Goal: Task Accomplishment & Management: Complete application form

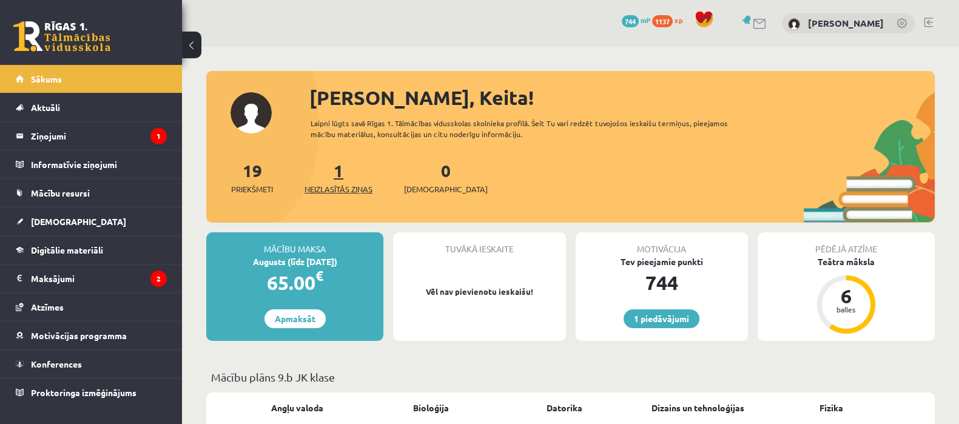
click at [346, 169] on link "1 Neizlasītās ziņas" at bounding box center [338, 178] width 68 height 36
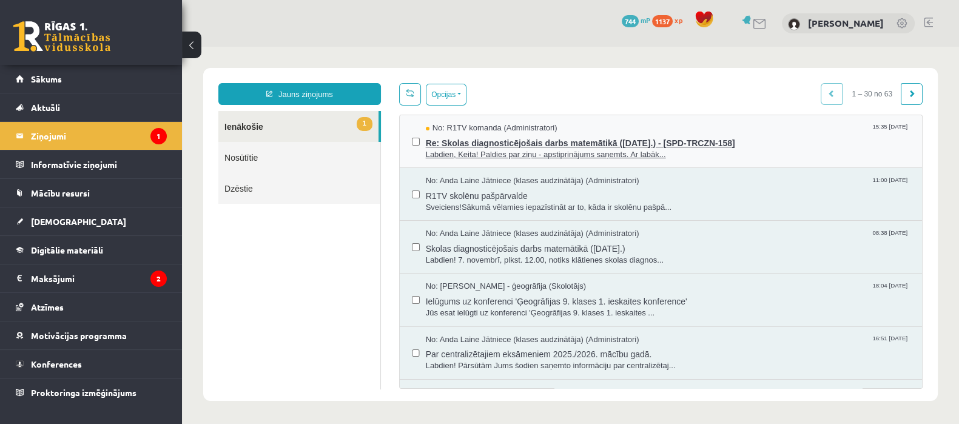
click at [465, 147] on span "Re: Skolas diagnosticējošais darbs matemātikā (07.11.2025.) - [SPD-TRCZN-158]" at bounding box center [668, 141] width 484 height 15
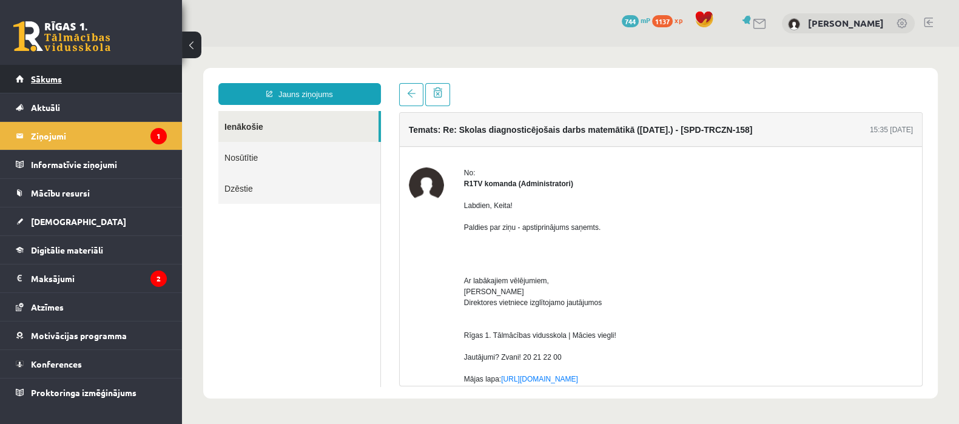
click at [90, 70] on link "Sākums" at bounding box center [91, 79] width 151 height 28
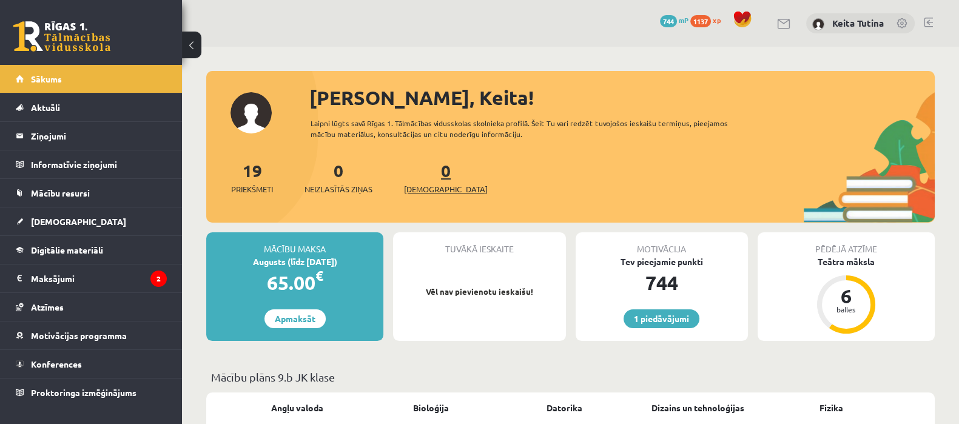
click at [440, 187] on span "[DEMOGRAPHIC_DATA]" at bounding box center [446, 189] width 84 height 12
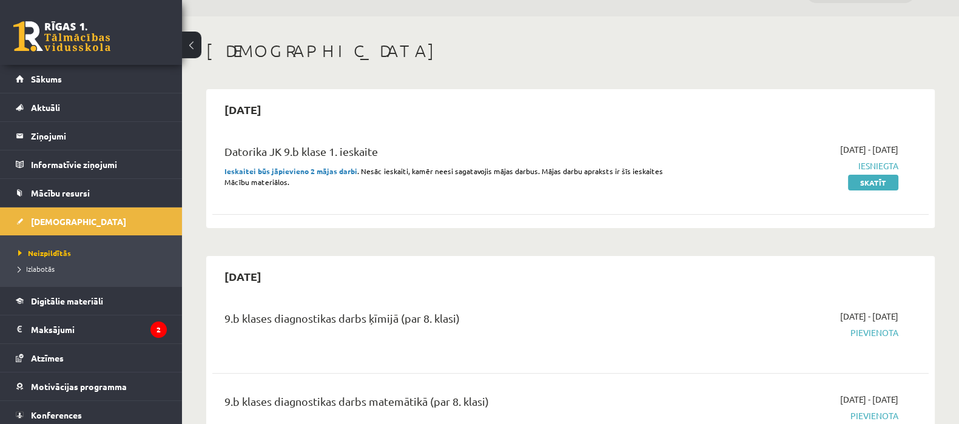
scroll to position [18, 0]
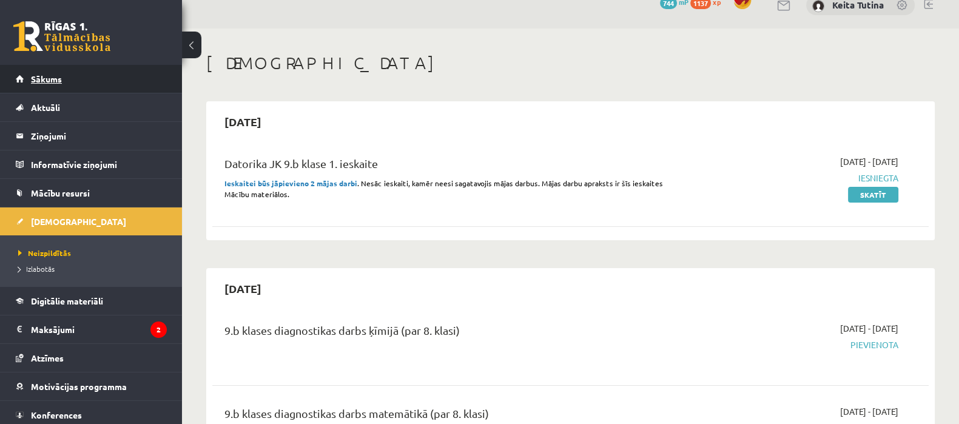
click at [79, 78] on link "Sākums" at bounding box center [91, 79] width 151 height 28
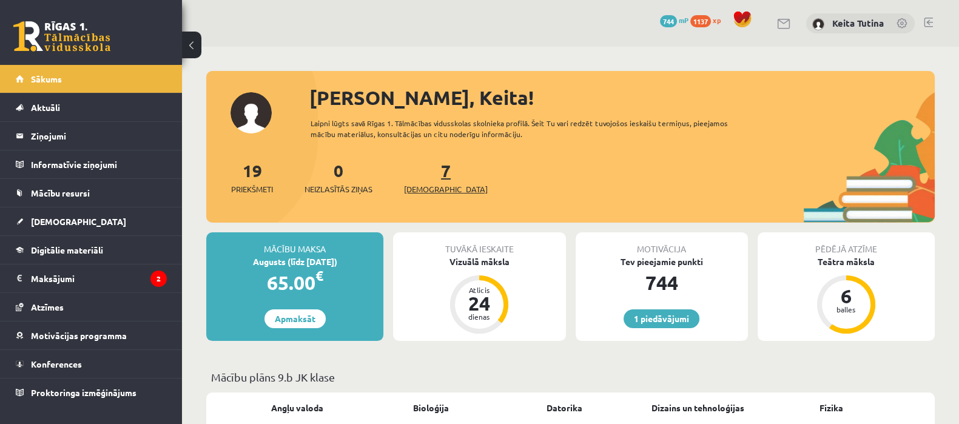
click at [422, 169] on link "7 Ieskaites" at bounding box center [446, 178] width 84 height 36
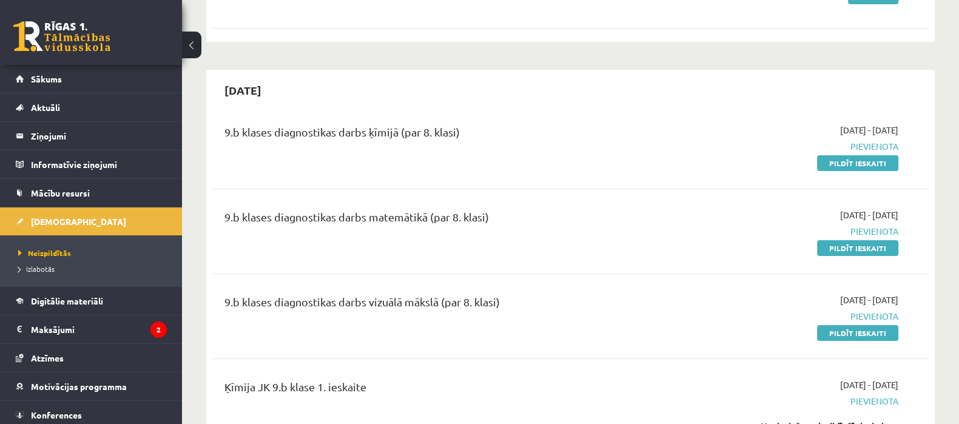
scroll to position [229, 0]
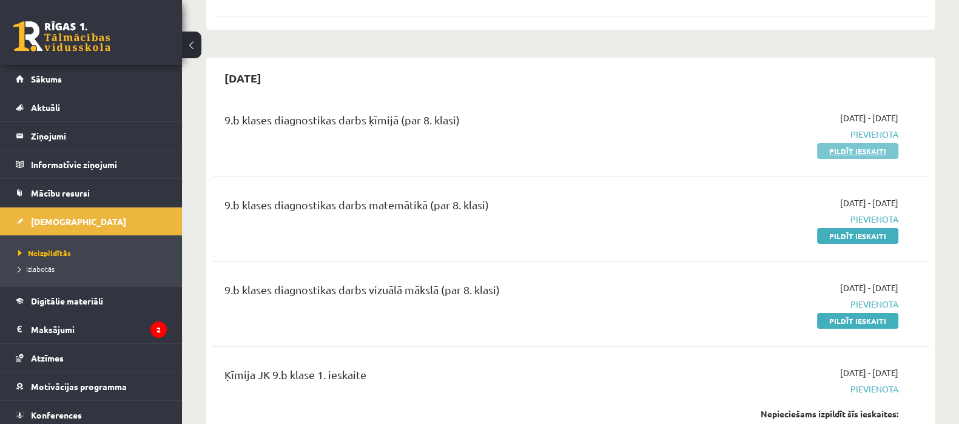
click at [871, 154] on link "Pildīt ieskaiti" at bounding box center [857, 151] width 81 height 16
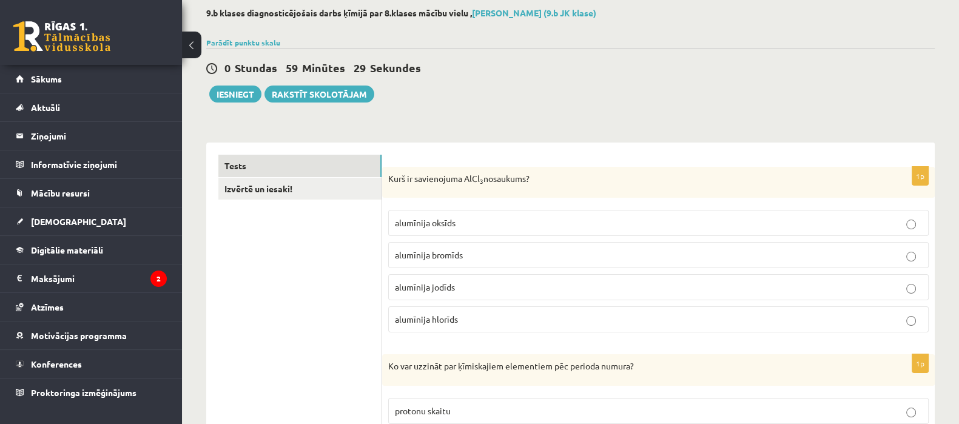
scroll to position [86, 0]
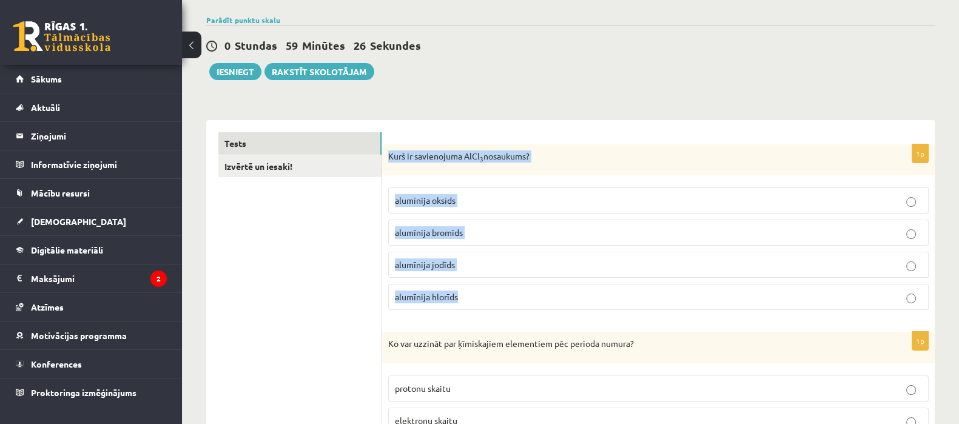
drag, startPoint x: 385, startPoint y: 150, endPoint x: 466, endPoint y: 293, distance: 164.9
click at [466, 293] on div "1p Kurš ir savienojuma AlCl 3 nosaukums? alumīnija oksīds alumīnija bromīds alu…" at bounding box center [658, 232] width 553 height 176
copy div "Kurš ir savienojuma AlCl 3 nosaukums? alumīnija oksīds alumīnija bromīds alumīn…"
click at [501, 198] on p "alumīnija oksīds" at bounding box center [658, 200] width 527 height 13
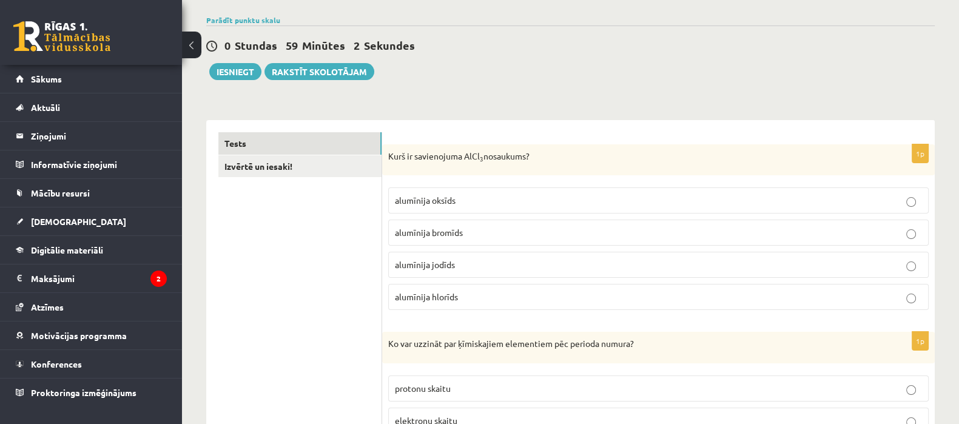
click at [515, 291] on p "alumīnija hlorīds" at bounding box center [658, 297] width 527 height 13
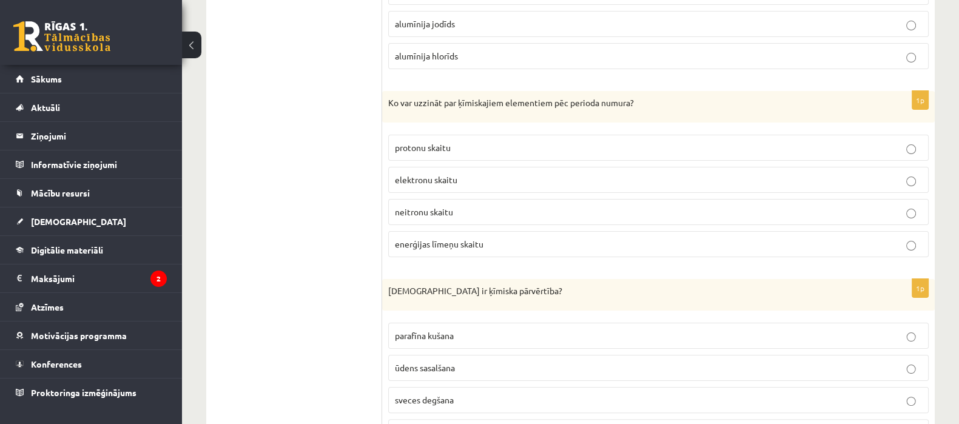
scroll to position [349, 0]
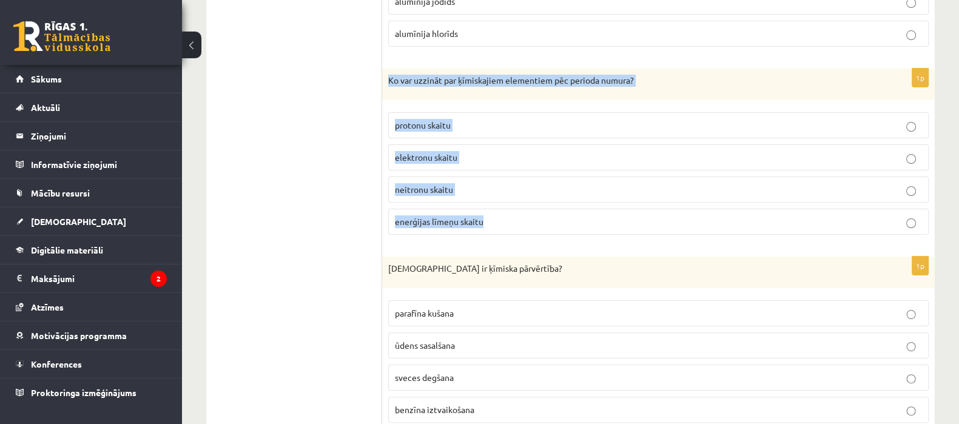
drag, startPoint x: 386, startPoint y: 78, endPoint x: 500, endPoint y: 216, distance: 178.8
click at [500, 216] on div "1p Ko var uzzināt par ķīmiskajiem elementiem pēc perioda numura? protonu skaitu…" at bounding box center [658, 157] width 553 height 176
copy div "Ko var uzzināt par ķīmiskajiem elementiem pēc perioda numura? protonu skaitu el…"
click at [462, 219] on span "enerģijas līmeņu skaitu" at bounding box center [439, 221] width 89 height 11
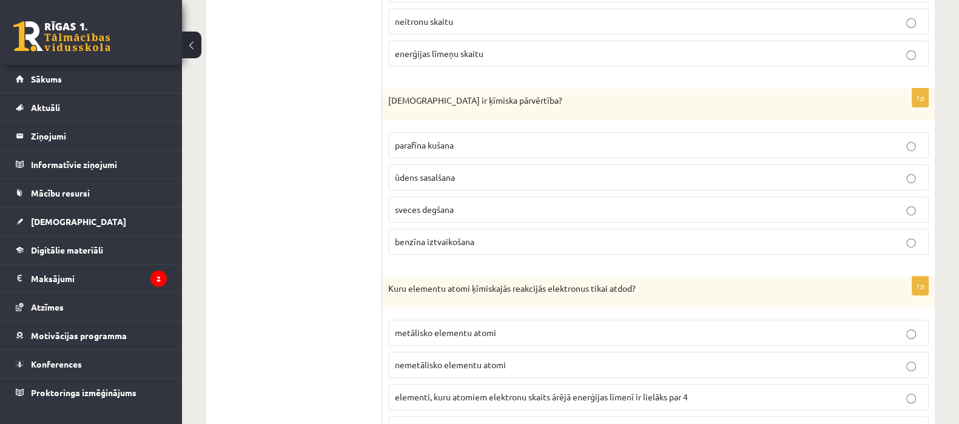
scroll to position [546, 0]
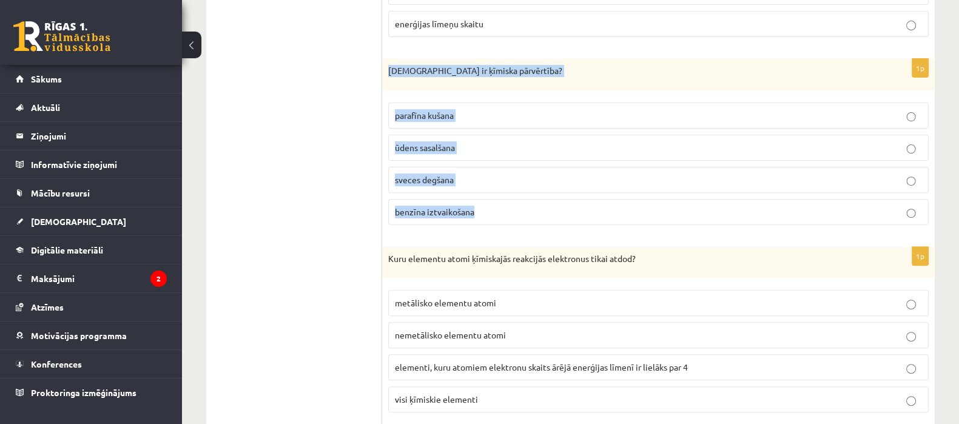
drag, startPoint x: 387, startPoint y: 70, endPoint x: 486, endPoint y: 206, distance: 167.9
click at [486, 206] on div "1p Kura ir ķīmiska pārvērtība? parafīna kušana ūdens sasalšana sveces degšana b…" at bounding box center [658, 147] width 553 height 176
copy div "Kura ir ķīmiska pārvērtība? parafīna kušana ūdens sasalšana sveces degšana benz…"
click at [485, 178] on p "sveces degšana" at bounding box center [658, 179] width 527 height 13
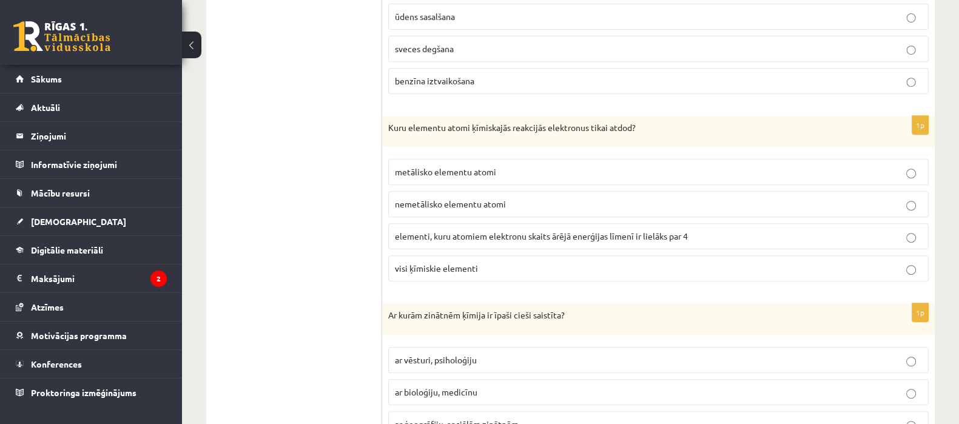
scroll to position [707, 0]
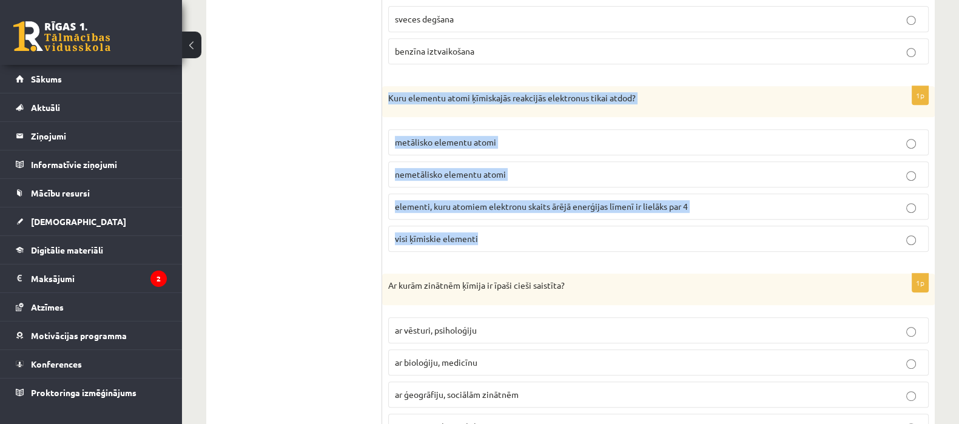
drag, startPoint x: 386, startPoint y: 92, endPoint x: 495, endPoint y: 236, distance: 180.5
click at [495, 236] on div "1p Kuru elementu atomi ķīmiskajās reakcijās elektronus tikai atdod? metālisko e…" at bounding box center [658, 174] width 553 height 176
copy div "Kuru elementu atomi ķīmiskajās reakcijās elektronus tikai atdod? metālisko elem…"
click at [510, 136] on p "metālisko elementu atomi" at bounding box center [658, 142] width 527 height 13
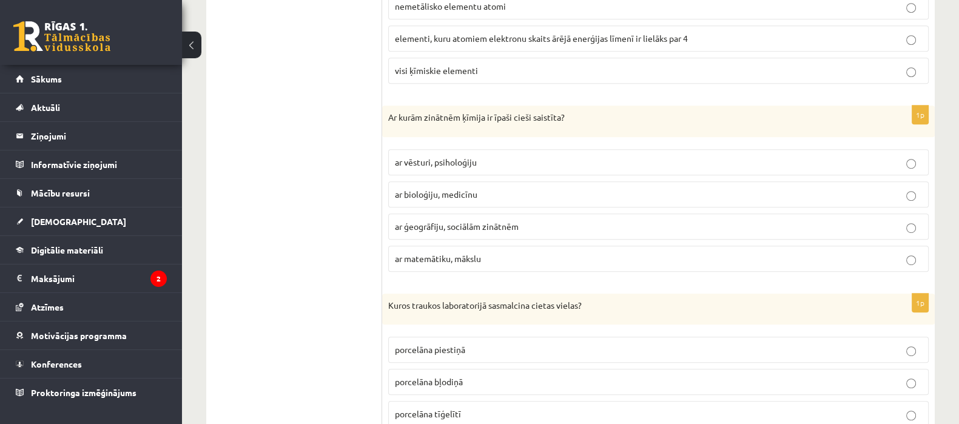
scroll to position [882, 0]
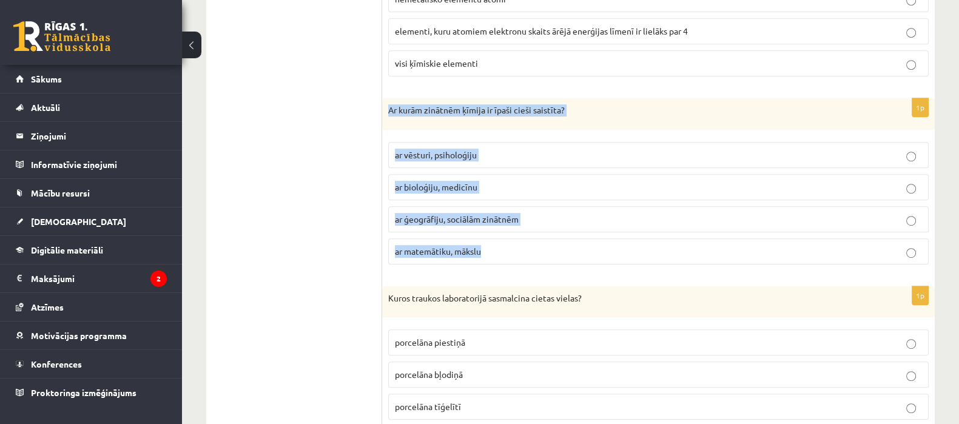
drag, startPoint x: 388, startPoint y: 105, endPoint x: 488, endPoint y: 256, distance: 181.2
click at [488, 256] on div "1p Ar kurām zinātnēm ķīmija ir īpaši cieši saistīta? ar vēsturi, psiholoģiju ar…" at bounding box center [658, 186] width 553 height 176
copy div "Ar kurām zinātnēm ķīmija ir īpaši cieši saistīta? ar vēsturi, psiholoģiju ar bi…"
click at [504, 181] on p "ar bioloģiju, medicīnu" at bounding box center [658, 187] width 527 height 13
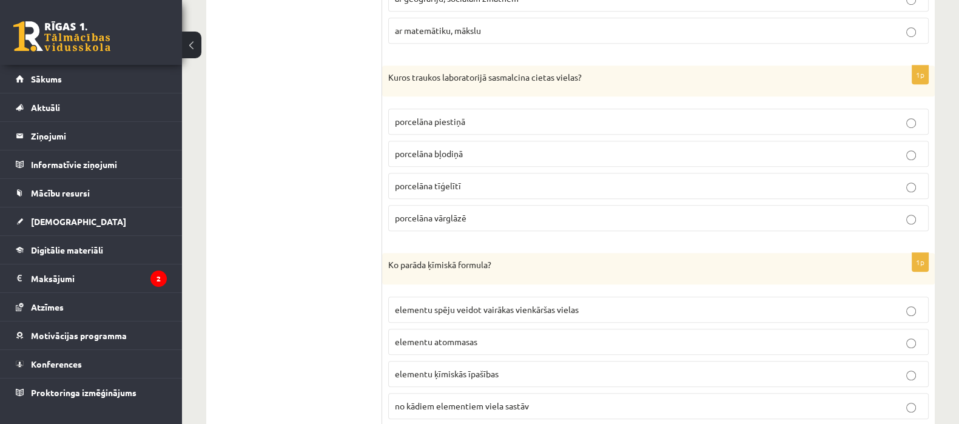
scroll to position [1118, 0]
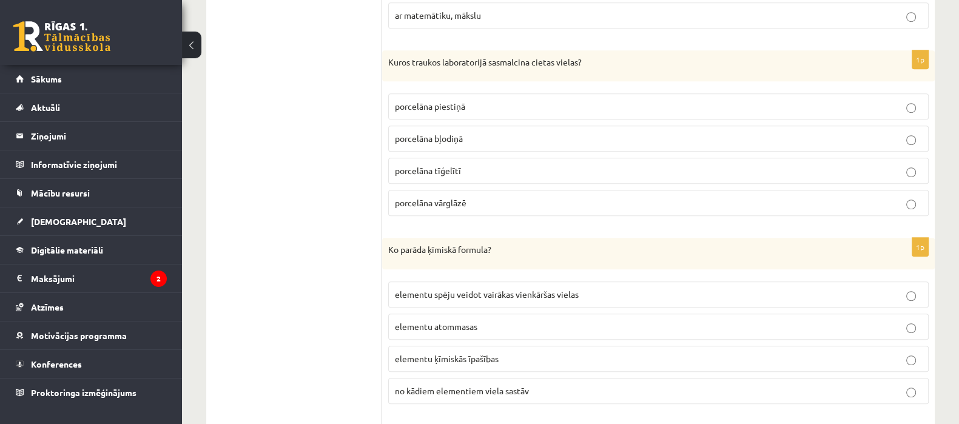
drag, startPoint x: 380, startPoint y: 50, endPoint x: 394, endPoint y: 59, distance: 16.9
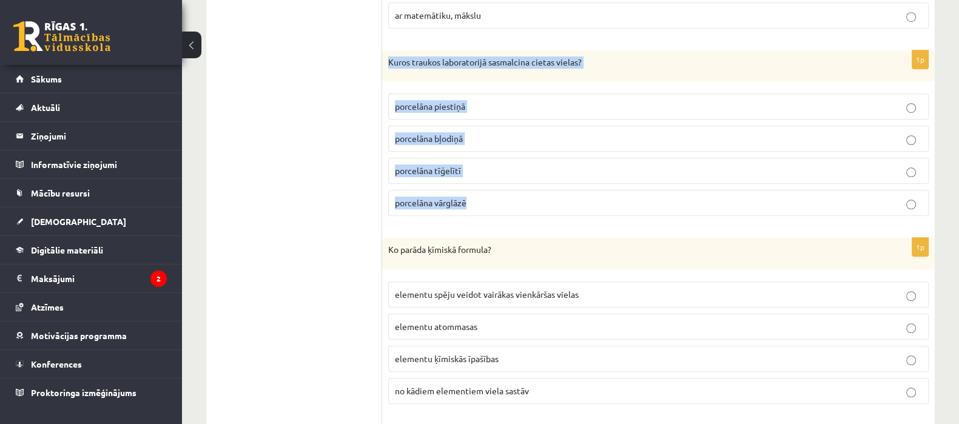
drag, startPoint x: 389, startPoint y: 54, endPoint x: 470, endPoint y: 189, distance: 157.3
click at [470, 189] on div "1p Kuros traukos laboratorijā sasmalcina cietas vielas? porcelāna piestiņā porc…" at bounding box center [658, 138] width 553 height 176
copy div "Kuros traukos laboratorijā sasmalcina cietas vielas? porcelāna piestiņā porcelā…"
click at [539, 101] on p "porcelāna piestiņā" at bounding box center [658, 106] width 527 height 13
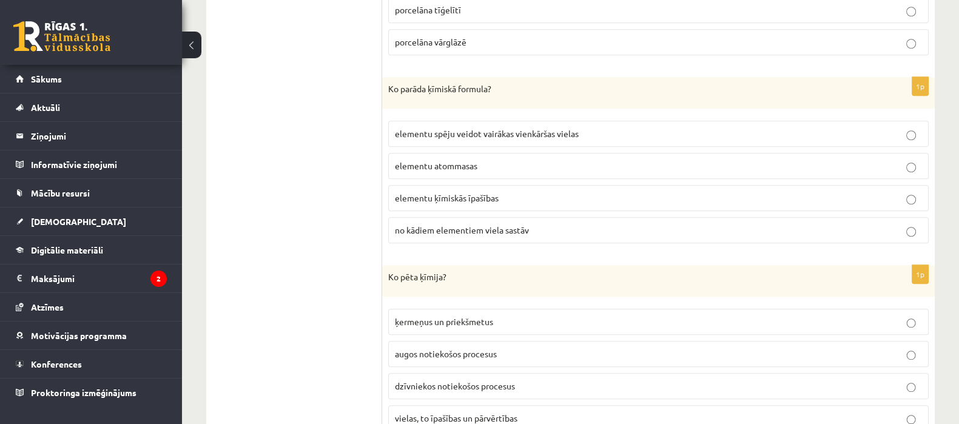
scroll to position [1316, 0]
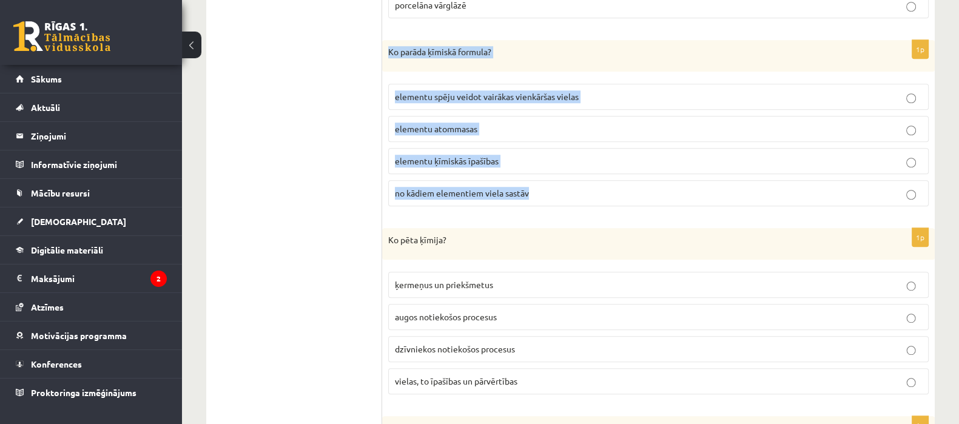
drag, startPoint x: 387, startPoint y: 41, endPoint x: 534, endPoint y: 184, distance: 205.4
click at [534, 184] on div "1p Ko parāda ķīmiskā formula? elementu spēju veidot vairākas vienkāršas vielas …" at bounding box center [658, 128] width 553 height 176
copy div "Ko parāda ķīmiskā formula? elementu spēju veidot vairākas vienkāršas vielas ele…"
click at [547, 187] on p "no kādiem elementiem viela sastāv" at bounding box center [658, 193] width 527 height 13
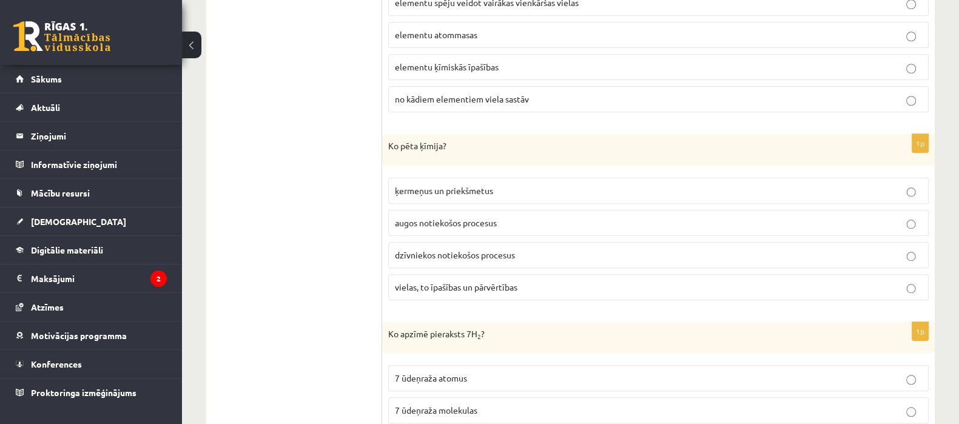
scroll to position [1432, 0]
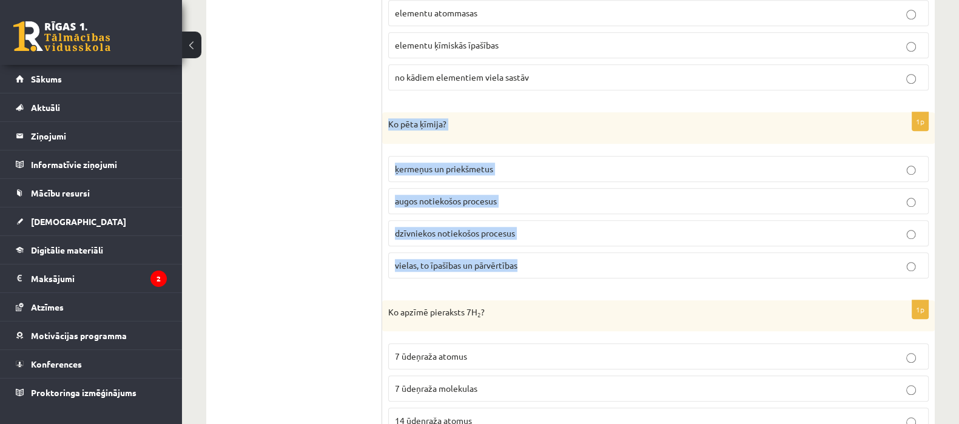
drag, startPoint x: 388, startPoint y: 114, endPoint x: 517, endPoint y: 249, distance: 187.0
click at [517, 249] on div "1p Ko pēta ķīmija? ķermeņus un priekšmetus augos notiekošos procesus dzīvniekos…" at bounding box center [658, 200] width 553 height 176
copy div "Ko pēta ķīmija? ķermeņus un priekšmetus augos notiekošos procesus dzīvniekos no…"
click at [543, 259] on p "vielas, to īpašības un pārvērtības" at bounding box center [658, 265] width 527 height 13
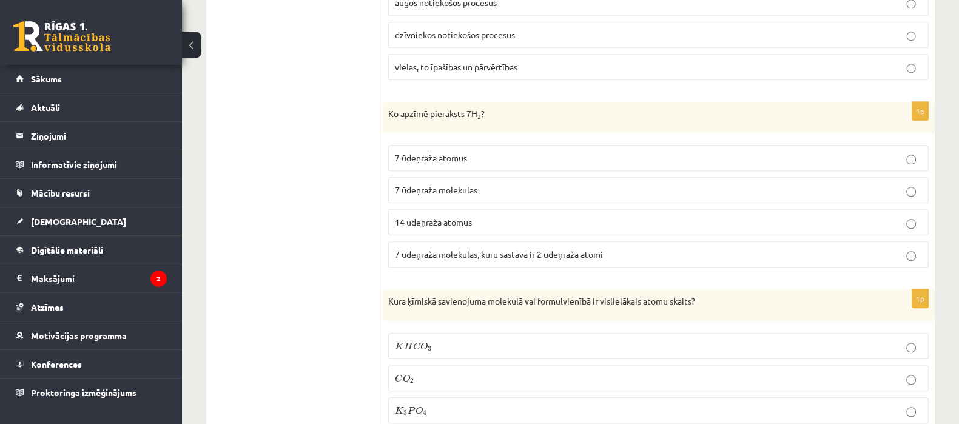
scroll to position [1638, 0]
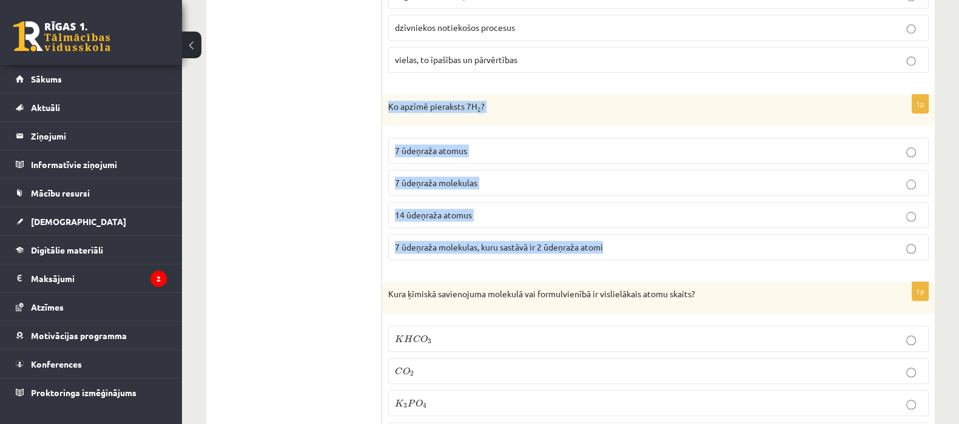
drag, startPoint x: 388, startPoint y: 97, endPoint x: 628, endPoint y: 230, distance: 274.2
click at [628, 230] on div "1p Ko apzīmē pieraksts 7H 2 ? 7 ūdeņraža atomus 7 ūdeņraža molekulas 14 ūdeņraž…" at bounding box center [658, 183] width 553 height 176
copy div "Ko apzīmē pieraksts 7H 2 ? 7 ūdeņraža atomus 7 ūdeņraža molekulas 14 ūdeņraža a…"
click at [526, 241] on span "7 ūdeņraža molekulas, kuru sastāvā ir 2 ūdeņraža atomi" at bounding box center [499, 246] width 208 height 11
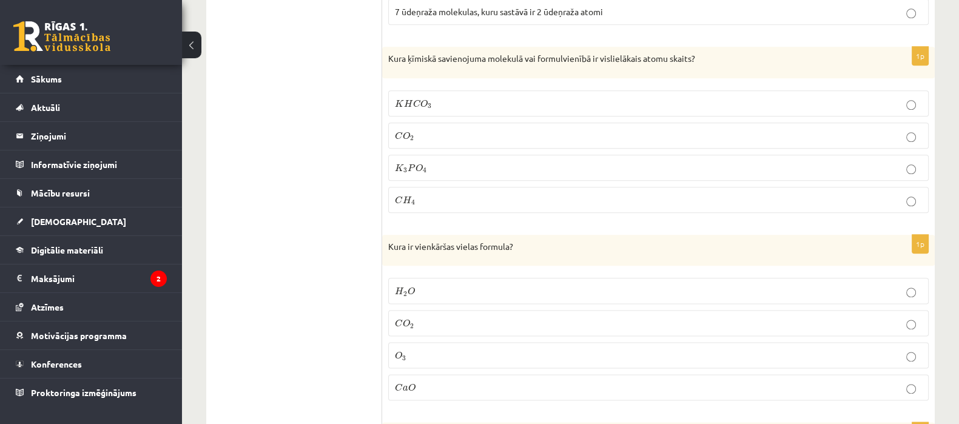
scroll to position [1880, 0]
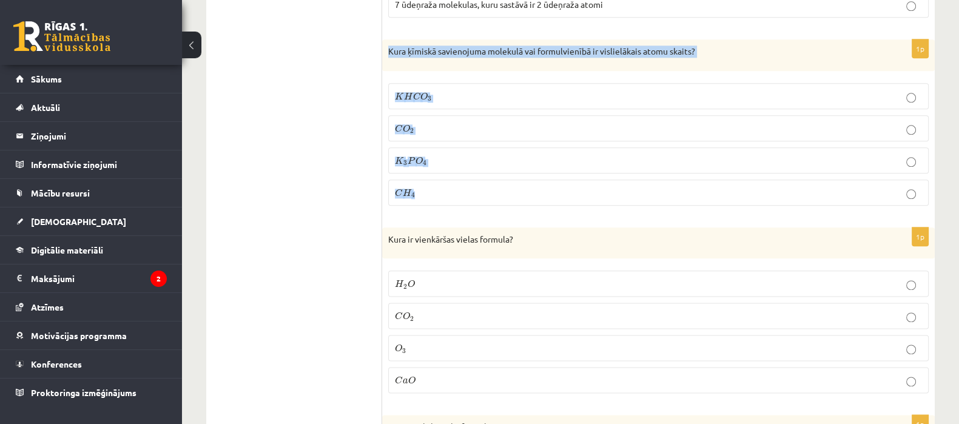
drag, startPoint x: 385, startPoint y: 37, endPoint x: 446, endPoint y: 183, distance: 158.2
click at [446, 183] on div "1p Kura ķīmiskā savienojuma molekulā vai formulvienībā ir vislielākais atomu sk…" at bounding box center [658, 127] width 553 height 176
copy div "Kura ķīmiskā savienojuma molekulā vai formulvienībā ir vislielākais atomu skait…"
click at [440, 147] on label "K 3 P O 4 K 3 P O 4" at bounding box center [658, 160] width 540 height 26
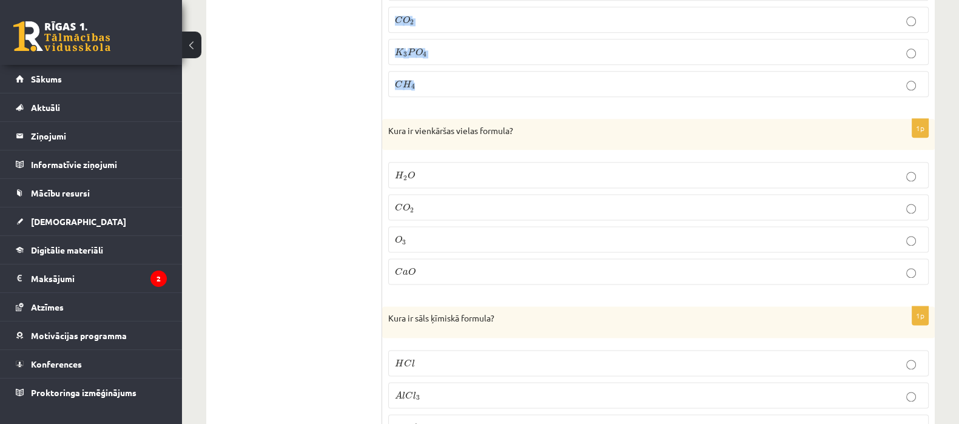
scroll to position [2026, 0]
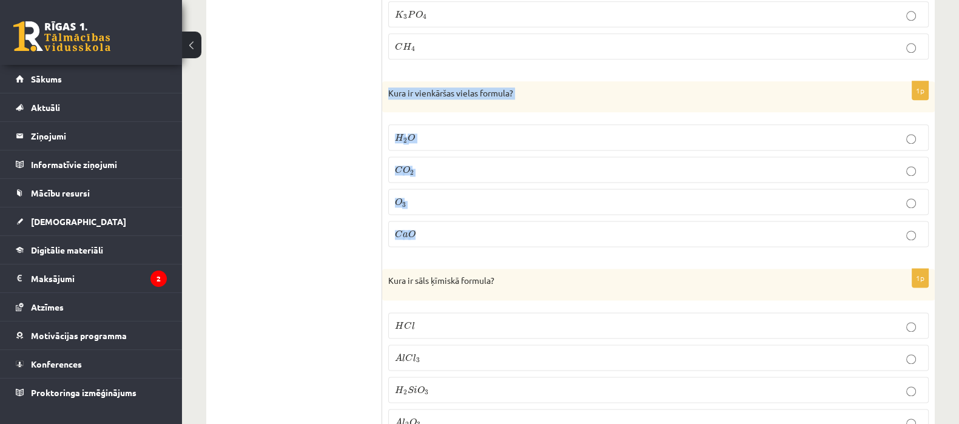
drag, startPoint x: 389, startPoint y: 81, endPoint x: 446, endPoint y: 223, distance: 152.9
click at [446, 223] on div "1p Kura ir vienkāršas vielas formula? H 2 O H 2 O C O 2 C O 2 O 3 O 3 C a O C a…" at bounding box center [658, 169] width 553 height 176
click at [450, 201] on label "O 3 O 3" at bounding box center [658, 202] width 540 height 26
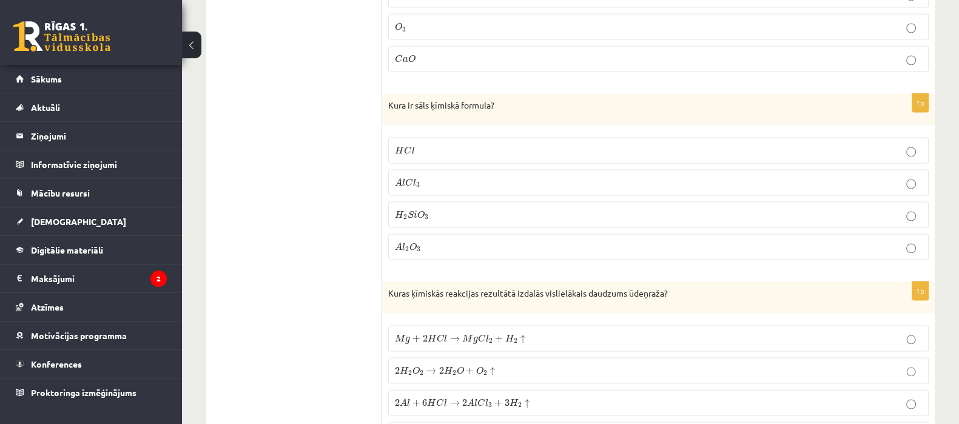
scroll to position [2217, 0]
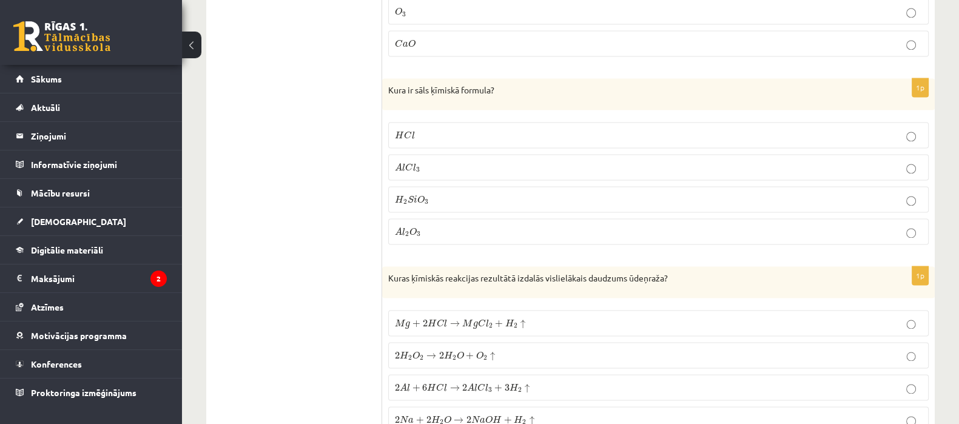
drag, startPoint x: 381, startPoint y: 79, endPoint x: 430, endPoint y: 123, distance: 66.1
drag, startPoint x: 385, startPoint y: 75, endPoint x: 437, endPoint y: 221, distance: 155.0
click at [437, 221] on div "1p Kura ir sāls ķīmiskā formula? H C l H C l A l C l 3 A l C l 3 H 2 S i O 3 H …" at bounding box center [658, 166] width 553 height 176
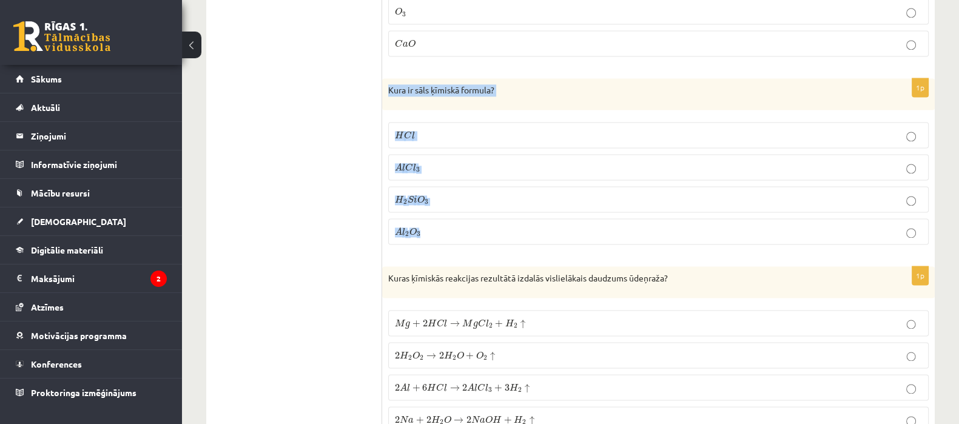
click at [426, 84] on p "Kura ir sāls ķīmiskā formula?" at bounding box center [628, 90] width 480 height 12
drag, startPoint x: 382, startPoint y: 77, endPoint x: 435, endPoint y: 213, distance: 146.3
click at [435, 213] on div "1p Kura ir sāls ķīmiskā formula? H C l H C l A l C l 3 A l C l 3 H 2 S i O 3 H …" at bounding box center [658, 166] width 553 height 176
click at [500, 161] on p "A l C l 3 A l C l 3" at bounding box center [658, 167] width 527 height 13
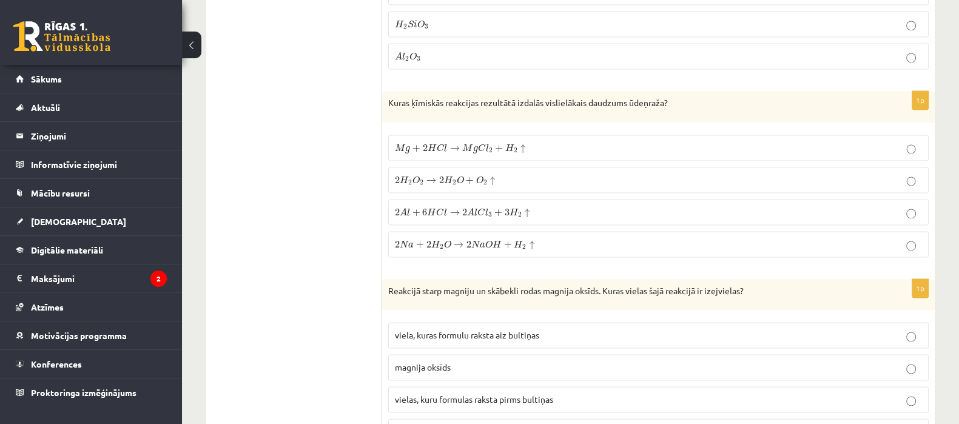
scroll to position [2407, 0]
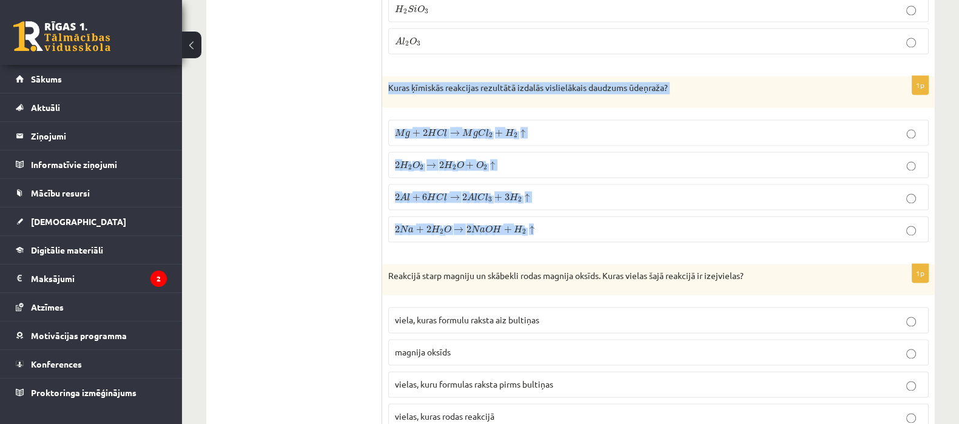
drag, startPoint x: 389, startPoint y: 76, endPoint x: 542, endPoint y: 220, distance: 209.8
click at [542, 220] on div "1p Kuras ķīmiskās reakcijas rezultātā izdalās vislielākais daudzums ūdeņraža? M…" at bounding box center [658, 164] width 553 height 176
click at [492, 193] on span "2 A l + 6 H C l → 2 A l C l 3 + 3 H 2 ↑" at bounding box center [462, 198] width 135 height 10
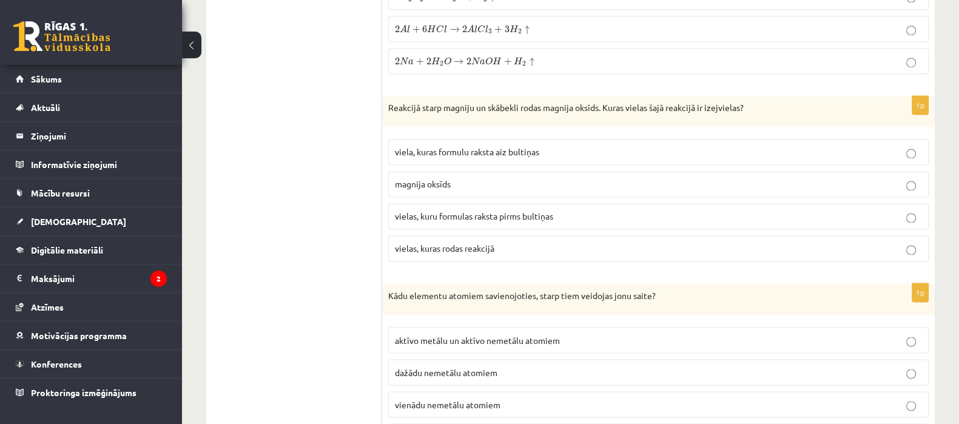
scroll to position [2598, 0]
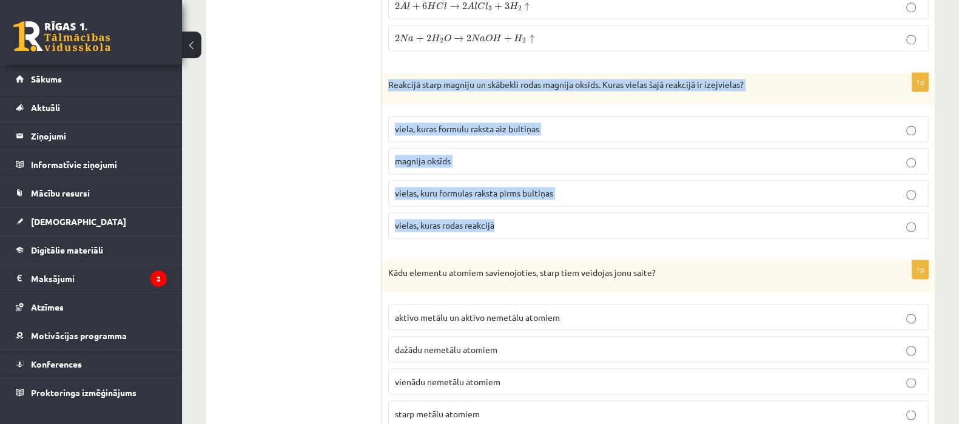
drag, startPoint x: 385, startPoint y: 71, endPoint x: 494, endPoint y: 221, distance: 185.7
click at [494, 221] on div "1p Reakcijā starp magniju un skābekli rodas magnija oksīds. Kuras vielas šajā r…" at bounding box center [658, 161] width 553 height 176
click at [518, 123] on span "viela, kuras formulu raksta aiz bultiņas" at bounding box center [467, 128] width 144 height 11
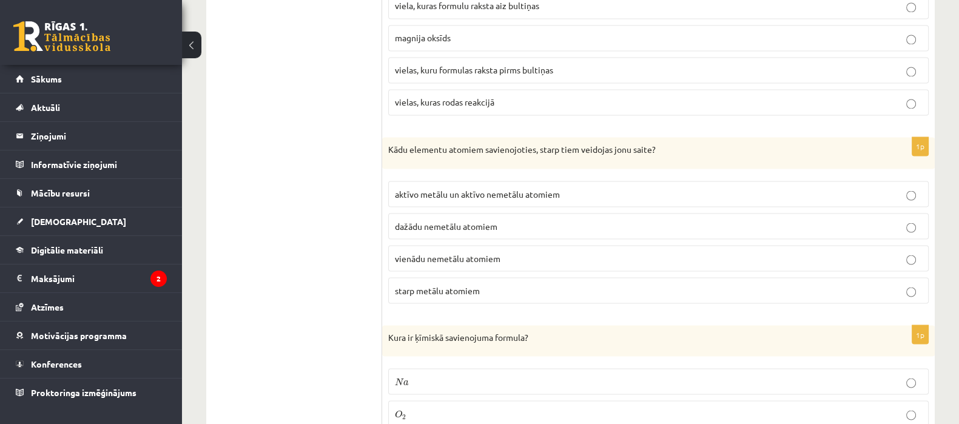
scroll to position [2736, 0]
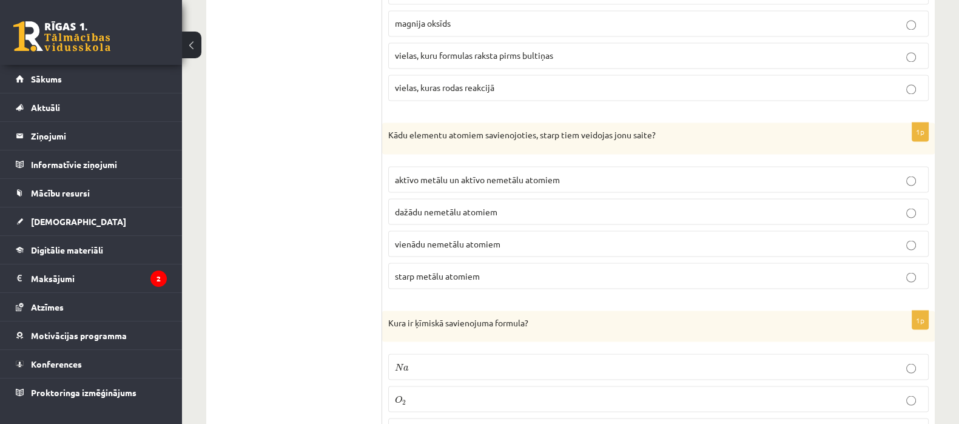
drag, startPoint x: 380, startPoint y: 119, endPoint x: 442, endPoint y: 214, distance: 113.0
click at [449, 224] on div "**********" at bounding box center [570, 300] width 728 height 5661
click at [349, 161] on ul "Tests Izvērtē un iesaki!" at bounding box center [300, 300] width 164 height 5637
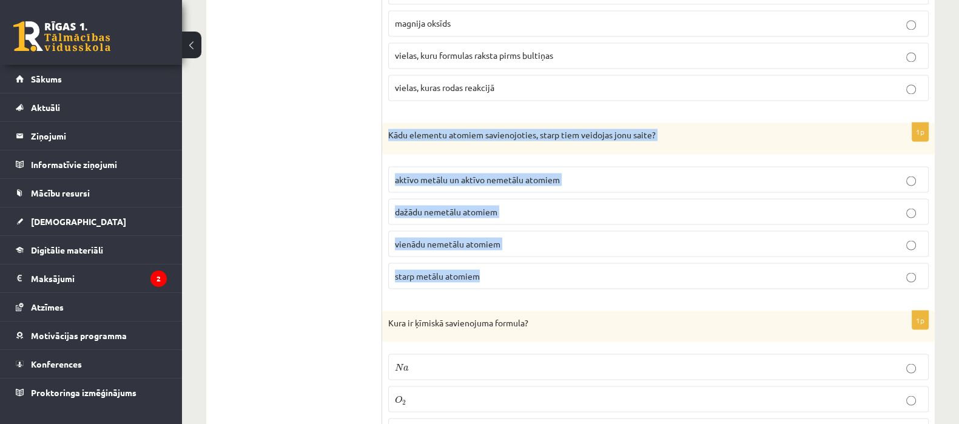
drag, startPoint x: 389, startPoint y: 118, endPoint x: 484, endPoint y: 266, distance: 176.5
click at [484, 266] on div "1p Kādu elementu atomiem savienojoties, starp tiem veidojas jonu saite? aktīvo …" at bounding box center [658, 211] width 553 height 176
click at [458, 173] on span "aktīvo metālu un aktīvo nemetālu atomiem" at bounding box center [477, 178] width 165 height 11
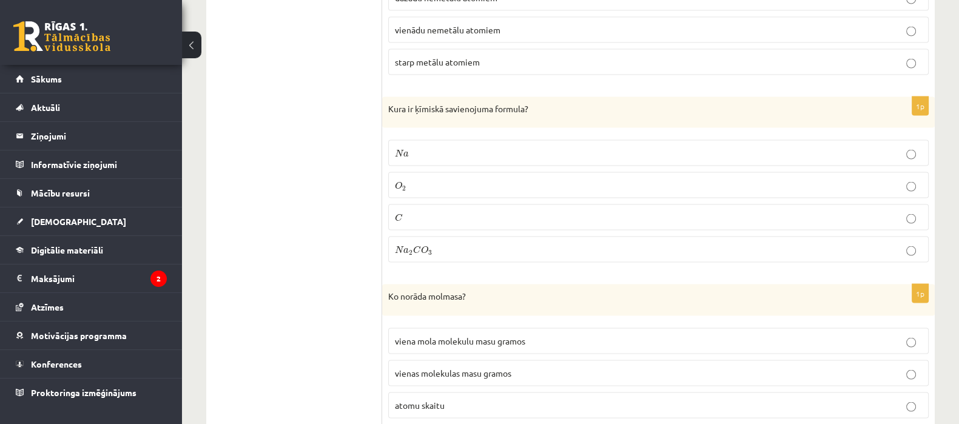
scroll to position [2972, 0]
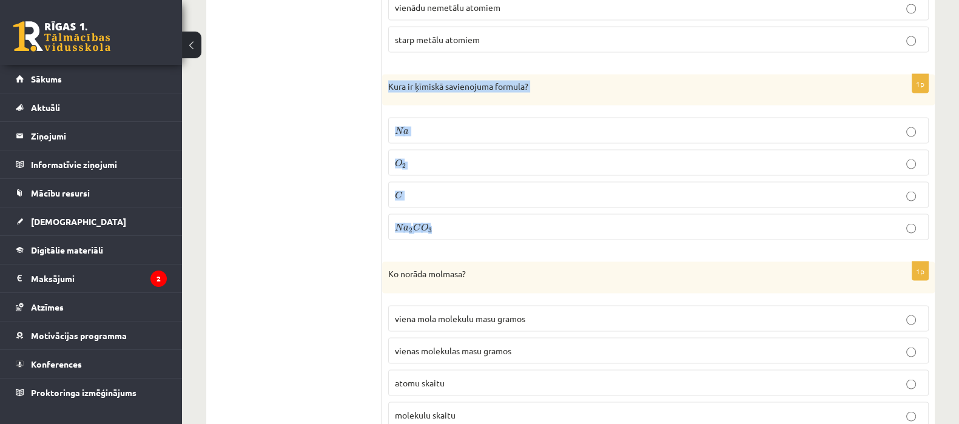
drag, startPoint x: 388, startPoint y: 74, endPoint x: 443, endPoint y: 207, distance: 144.1
click at [443, 207] on div "1p Kura ir ķīmiskā savienojuma formula? N a N a O 2 O 2 C C N a 2 C O 3 N a 2 C…" at bounding box center [658, 163] width 553 height 176
click at [491, 221] on p "N a 2 C O 3 N a 2 C O 3" at bounding box center [658, 227] width 527 height 13
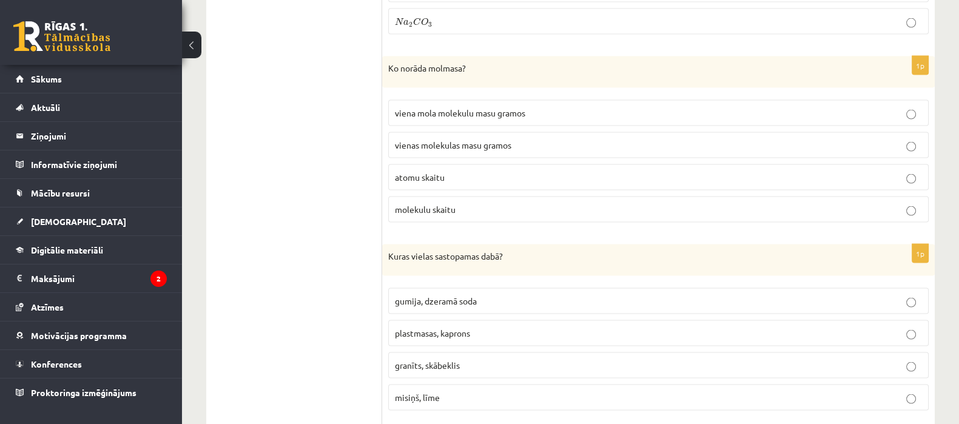
scroll to position [3185, 0]
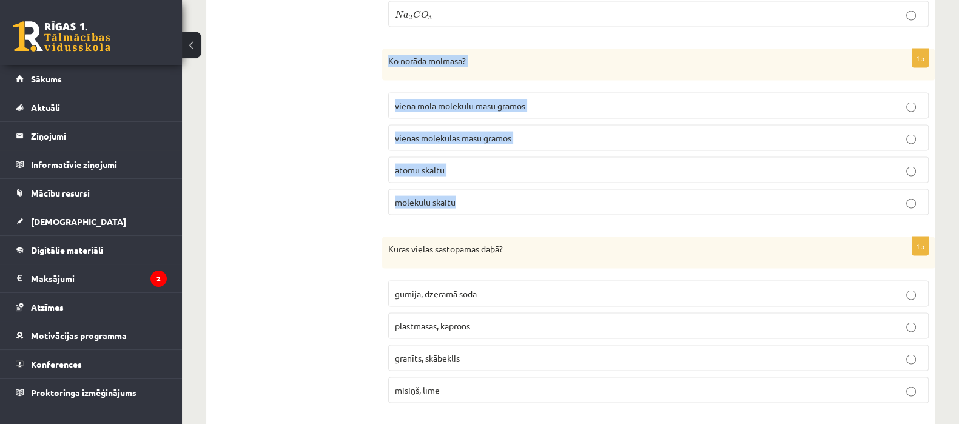
drag, startPoint x: 383, startPoint y: 48, endPoint x: 477, endPoint y: 174, distance: 157.0
click at [477, 174] on div "1p Ko norāda molmasa? viena mola molekulu masu gramos vienas molekulas masu gra…" at bounding box center [658, 137] width 553 height 176
click at [443, 100] on span "viena mola molekulu masu gramos" at bounding box center [460, 105] width 130 height 11
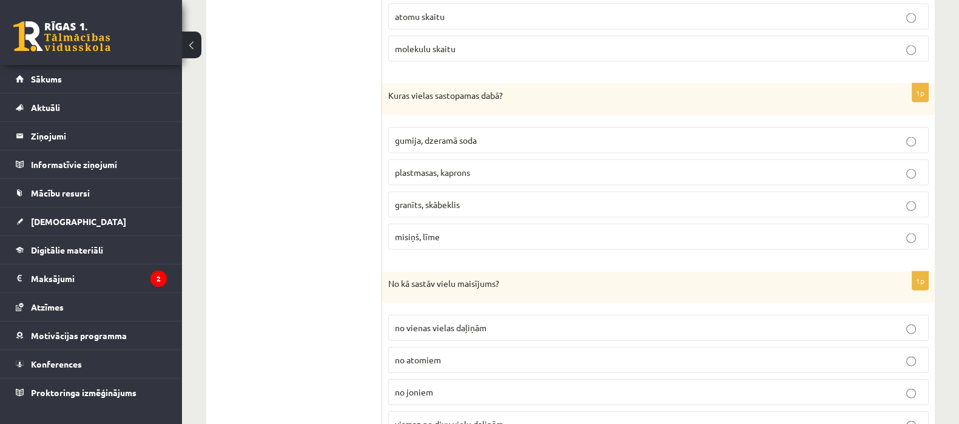
scroll to position [3345, 0]
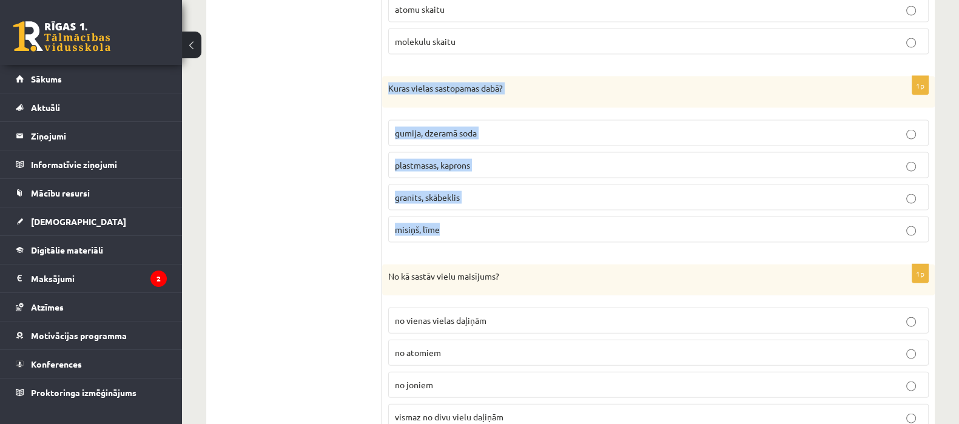
drag, startPoint x: 386, startPoint y: 72, endPoint x: 479, endPoint y: 199, distance: 157.6
click at [479, 199] on div "1p Kuras vielas sastopamas dabā? gumija, dzeramā soda plastmasas, kaprons granī…" at bounding box center [658, 164] width 553 height 176
click at [475, 189] on label "granīts, skābeklis" at bounding box center [658, 197] width 540 height 26
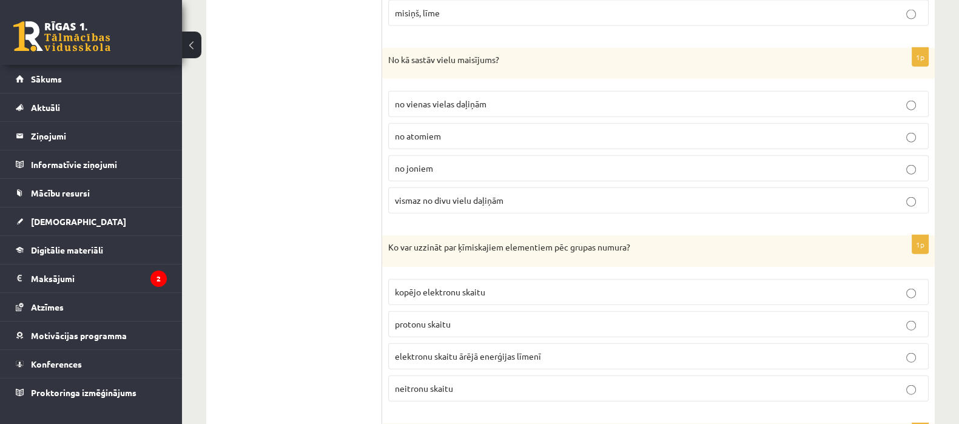
scroll to position [3569, 0]
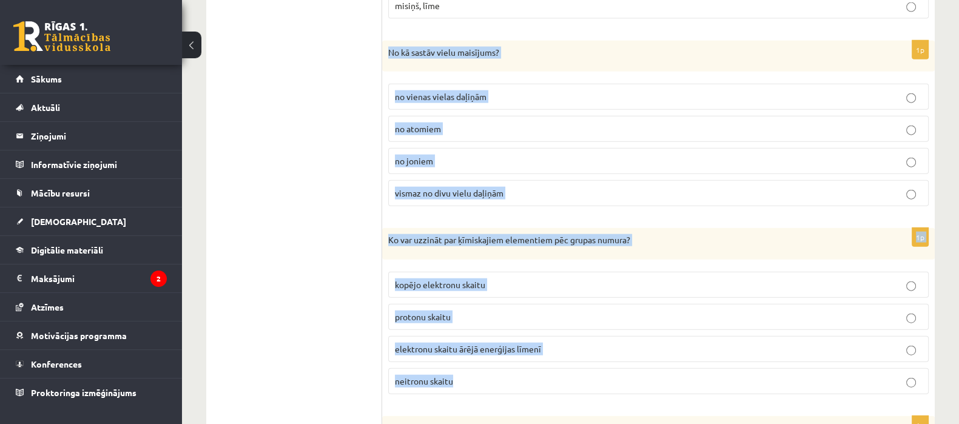
drag, startPoint x: 388, startPoint y: 33, endPoint x: 501, endPoint y: 350, distance: 336.3
click at [461, 343] on span "elektronu skaitu ārējā enerģijas līmenī" at bounding box center [468, 348] width 146 height 11
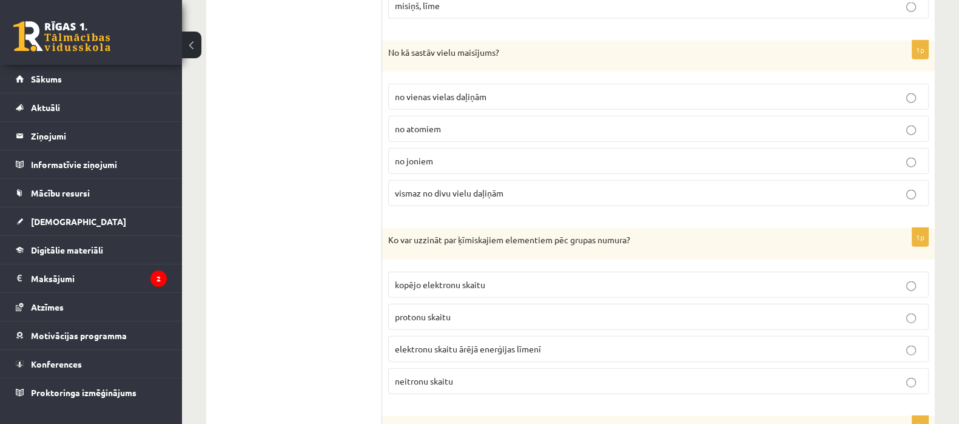
click at [502, 180] on label "vismaz no divu vielu daļiņām" at bounding box center [658, 193] width 540 height 26
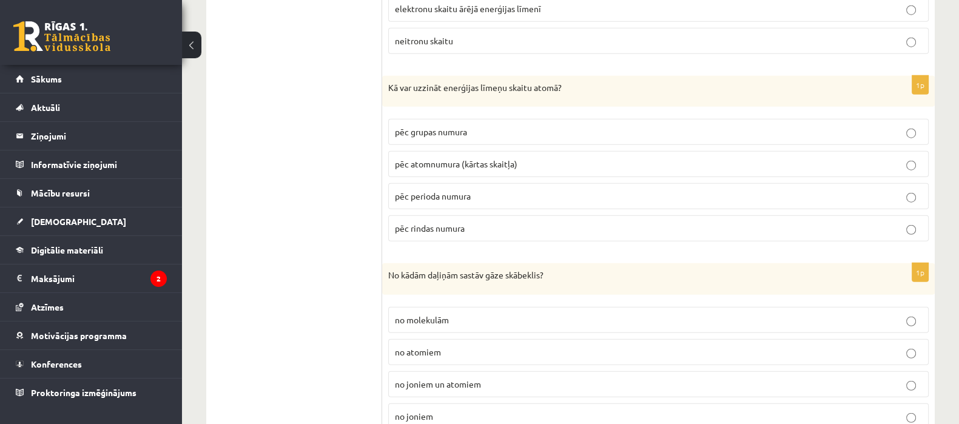
scroll to position [3954, 0]
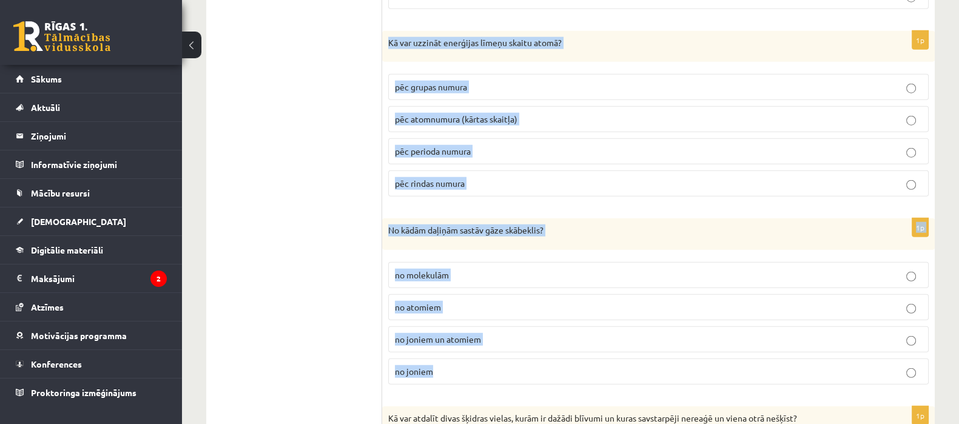
drag, startPoint x: 385, startPoint y: 24, endPoint x: 472, endPoint y: 341, distance: 329.2
click at [461, 269] on p "no molekulām" at bounding box center [658, 275] width 527 height 13
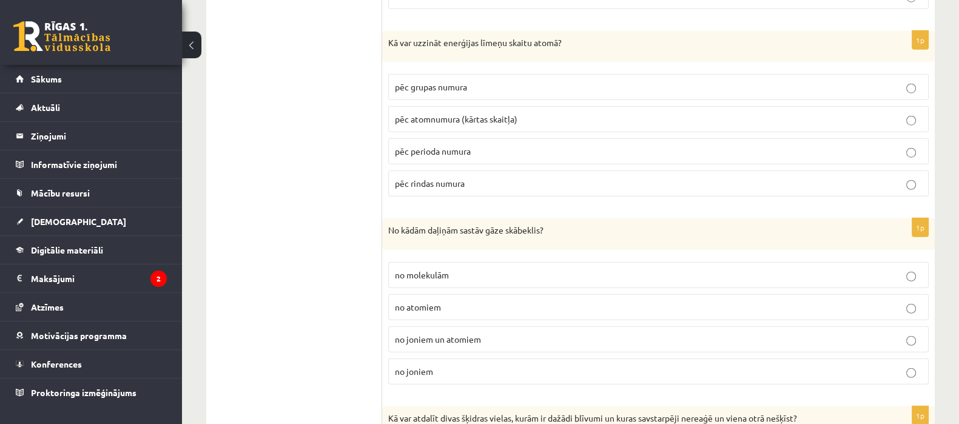
click at [466, 138] on label "pēc perioda numura" at bounding box center [658, 151] width 540 height 26
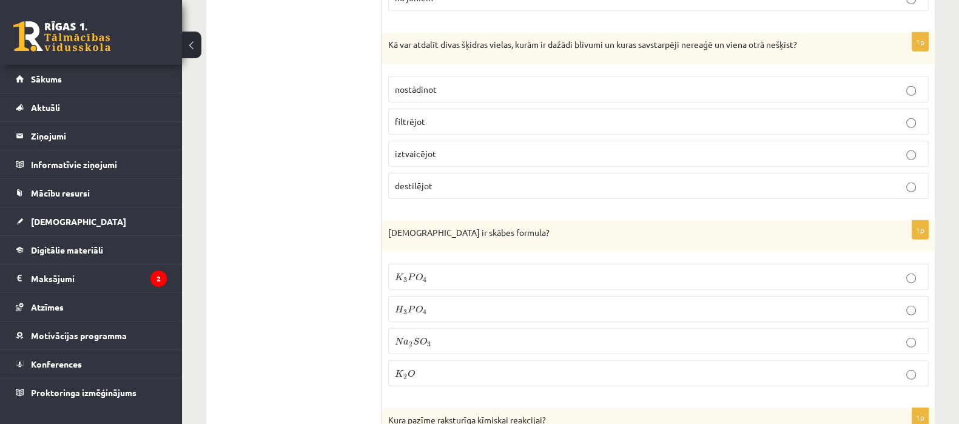
scroll to position [4336, 0]
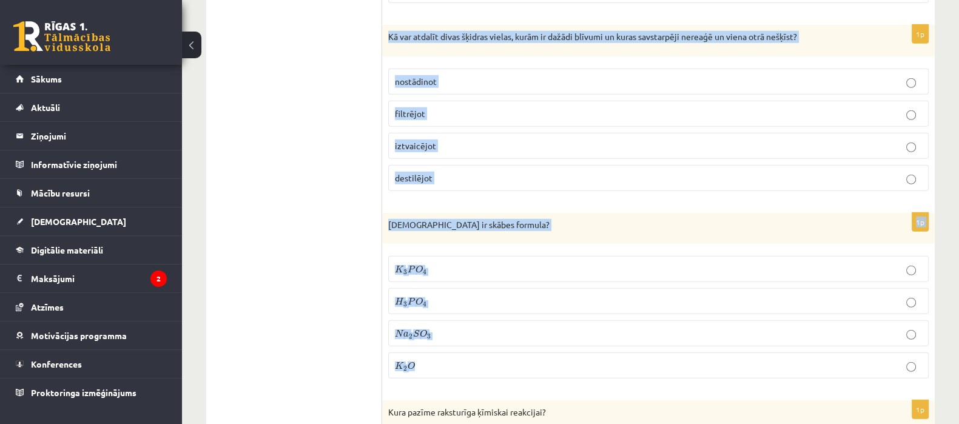
drag, startPoint x: 383, startPoint y: 14, endPoint x: 476, endPoint y: 333, distance: 332.2
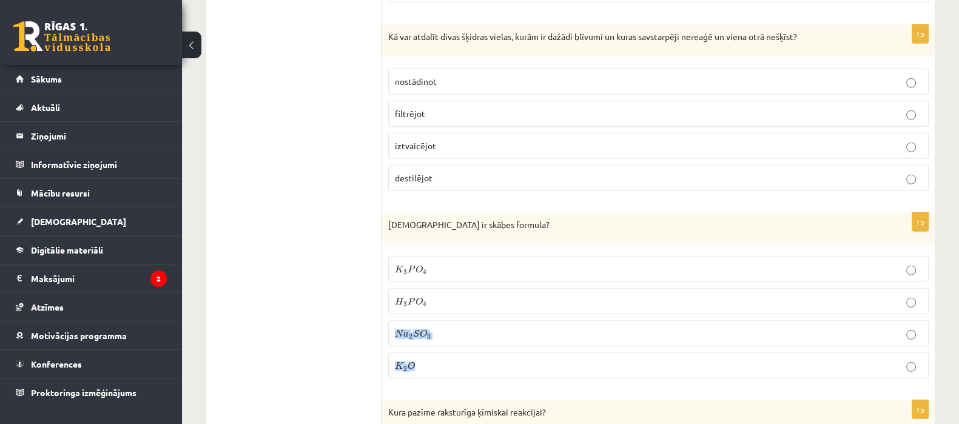
drag, startPoint x: 476, startPoint y: 333, endPoint x: 452, endPoint y: 267, distance: 69.8
click at [452, 267] on fieldset "K 3 P O 4 K 3 P O 4 H 3 P O 4 H 3 P O 4 N a 2 S O 3 N a 2 S O 3 K 2 O K 2 O" at bounding box center [658, 316] width 540 height 132
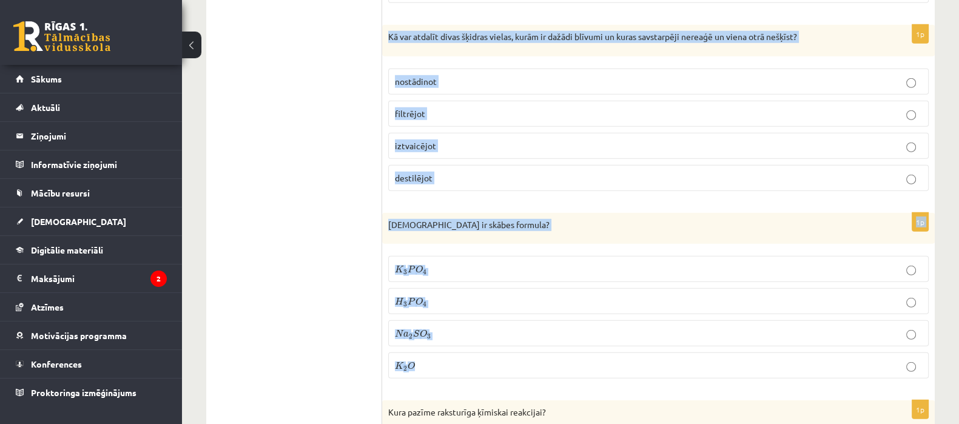
drag, startPoint x: 385, startPoint y: 13, endPoint x: 447, endPoint y: 336, distance: 329.1
click at [440, 295] on p "H 3 P O 4 H 3 P O 4" at bounding box center [658, 301] width 527 height 13
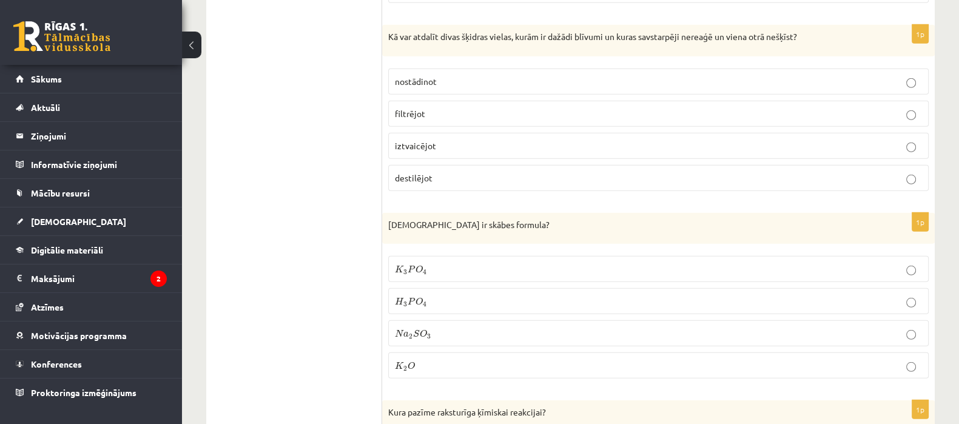
click at [558, 75] on p "nostādinot" at bounding box center [658, 81] width 527 height 13
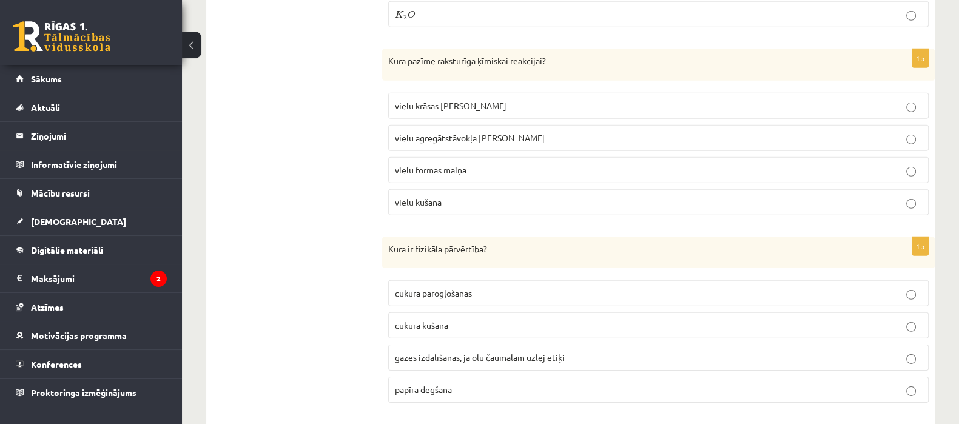
scroll to position [4709, 0]
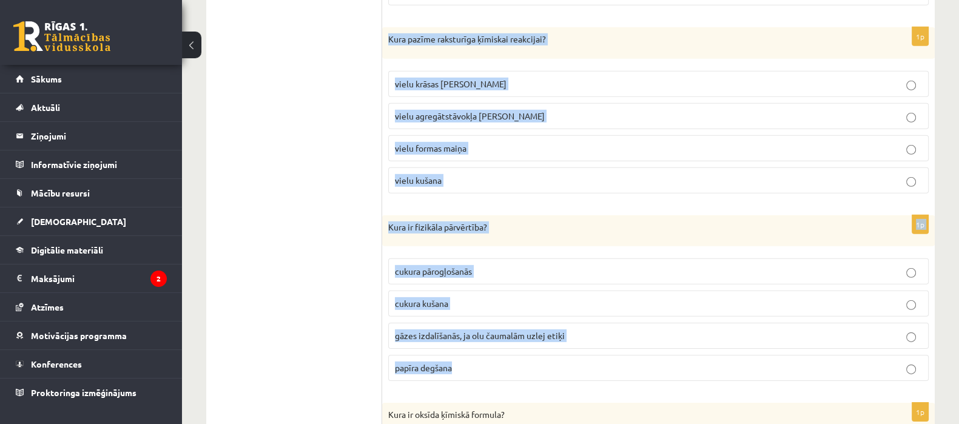
drag, startPoint x: 384, startPoint y: 16, endPoint x: 507, endPoint y: 338, distance: 344.2
click at [464, 297] on p "cukura kušana" at bounding box center [658, 303] width 527 height 13
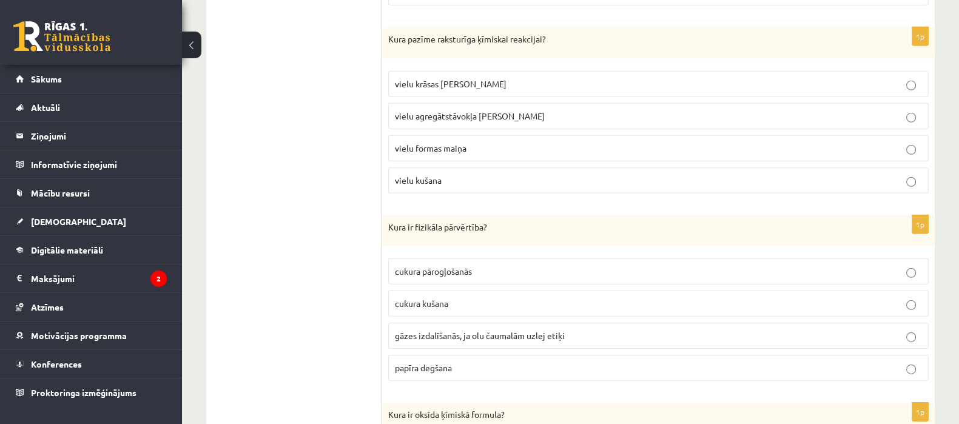
click at [489, 78] on p "vielu krāsas maiņa" at bounding box center [658, 84] width 527 height 13
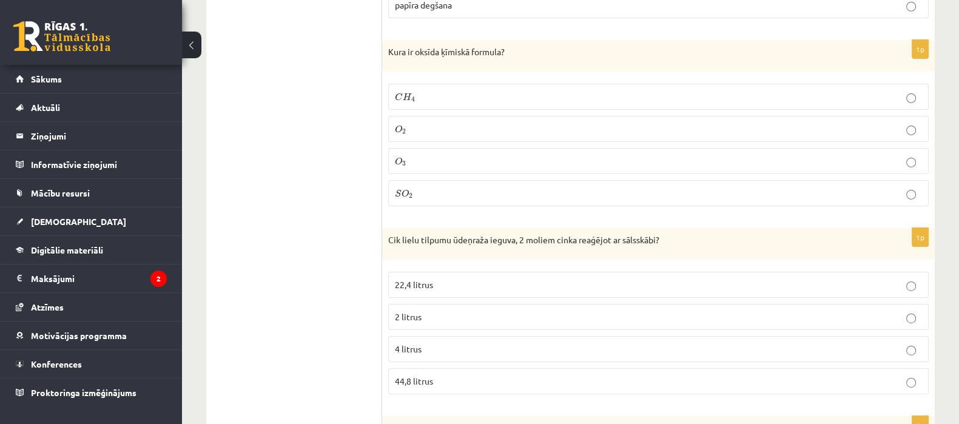
scroll to position [5079, 0]
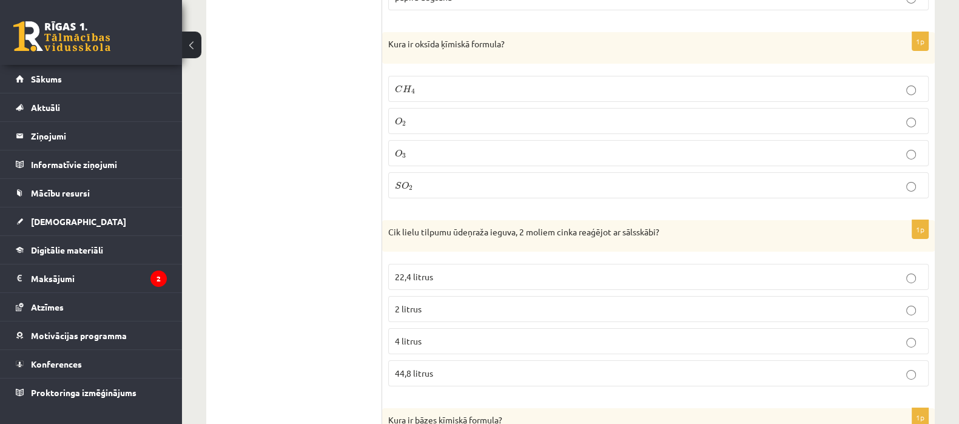
drag, startPoint x: 383, startPoint y: 16, endPoint x: 469, endPoint y: 116, distance: 132.5
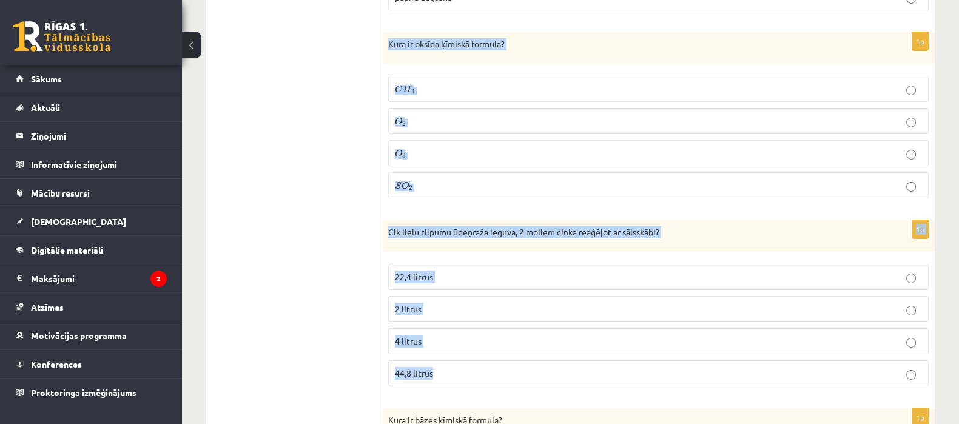
drag, startPoint x: 388, startPoint y: 19, endPoint x: 451, endPoint y: 352, distance: 339.6
click at [475, 172] on label "S O 2 S O 2" at bounding box center [658, 185] width 540 height 26
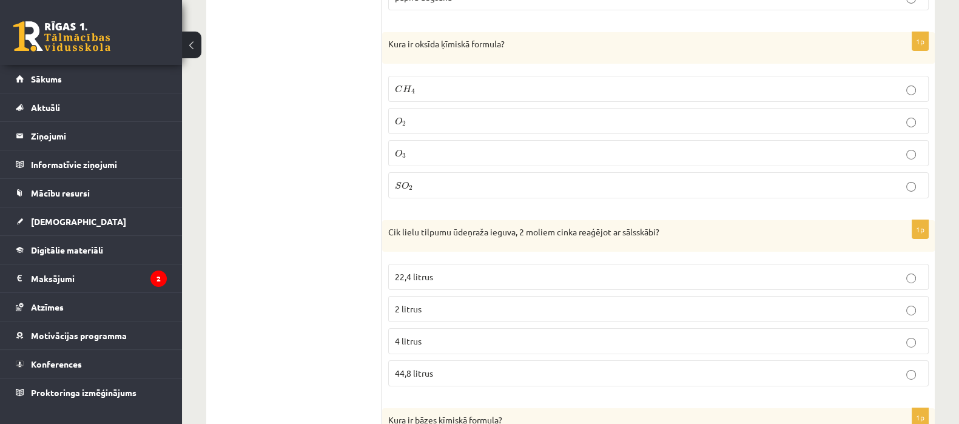
click at [457, 360] on label "44,8 litrus" at bounding box center [658, 373] width 540 height 26
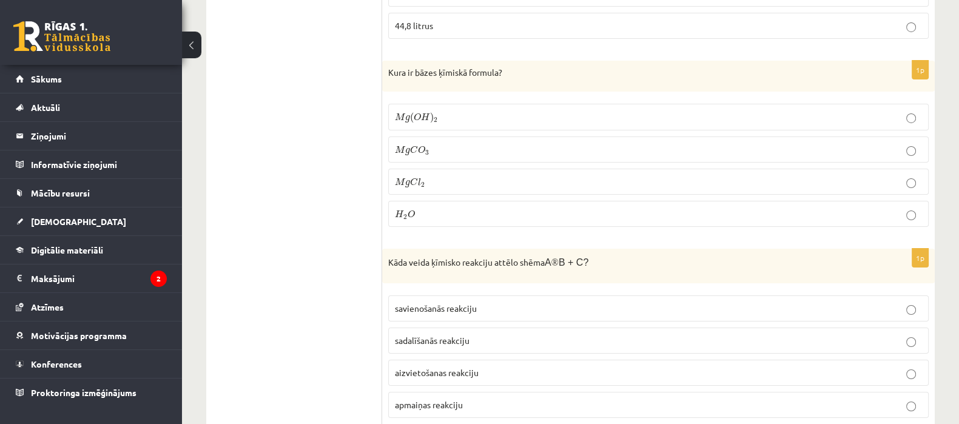
scroll to position [5440, 0]
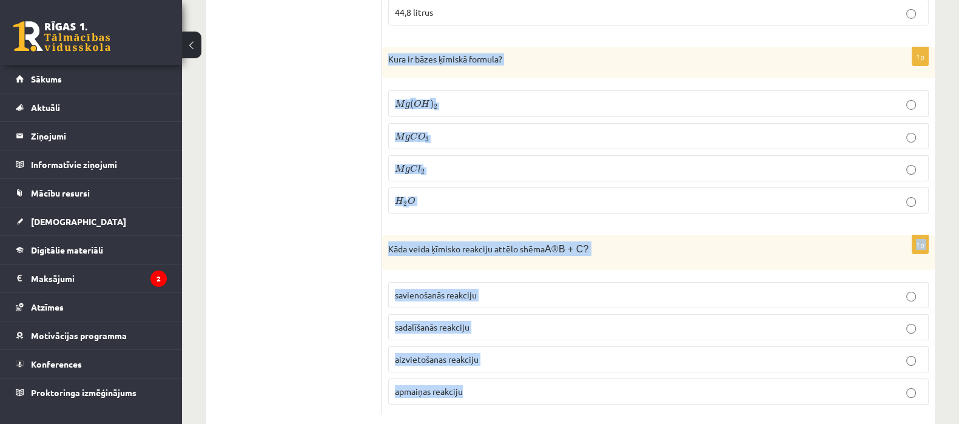
drag, startPoint x: 386, startPoint y: 30, endPoint x: 497, endPoint y: 364, distance: 351.9
click at [487, 97] on p "M g ( O H ) 2 M g ( O H ) 2" at bounding box center [658, 103] width 527 height 13
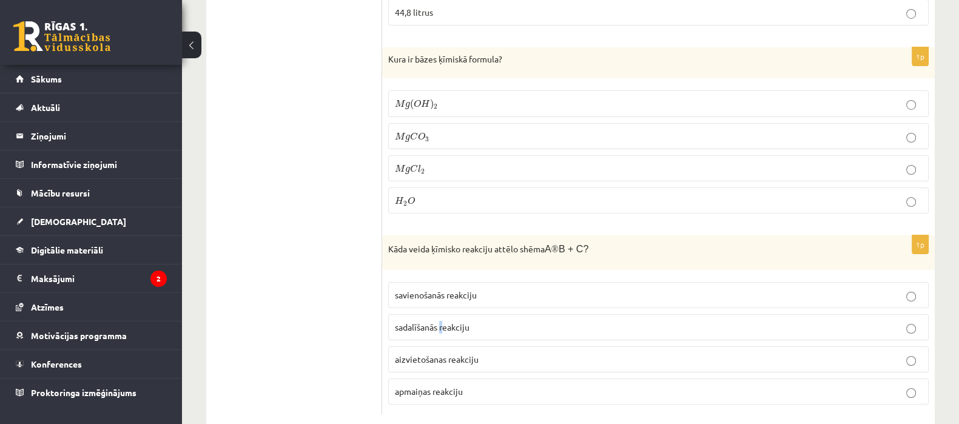
click at [441, 314] on label "sadalīšanās reakciju" at bounding box center [658, 327] width 540 height 26
click at [502, 321] on p "sadalīšanās reakciju" at bounding box center [658, 327] width 527 height 13
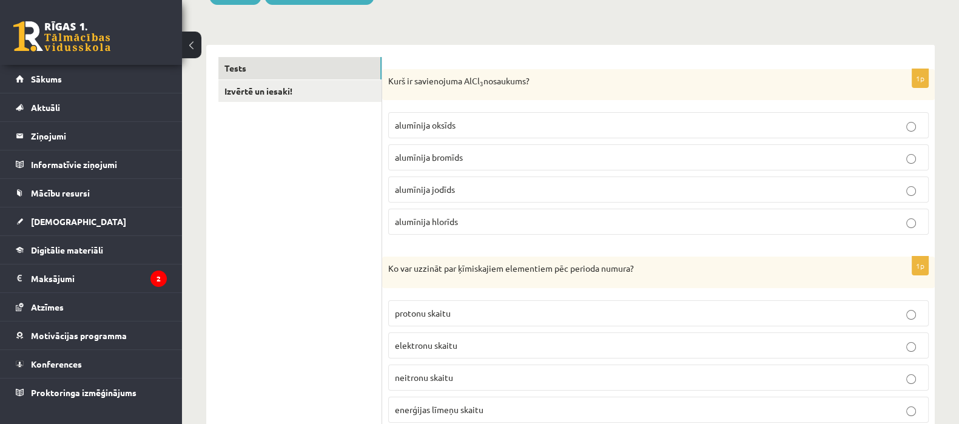
scroll to position [145, 0]
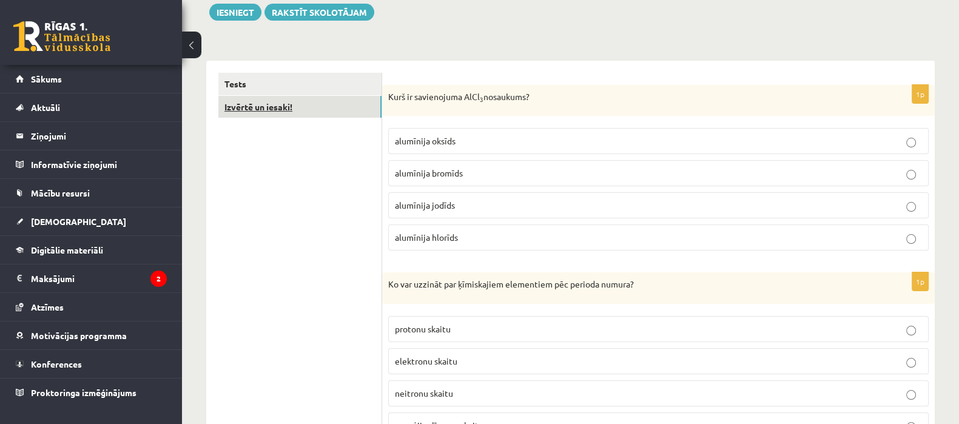
click at [349, 103] on link "Izvērtē un iesaki!" at bounding box center [299, 107] width 163 height 22
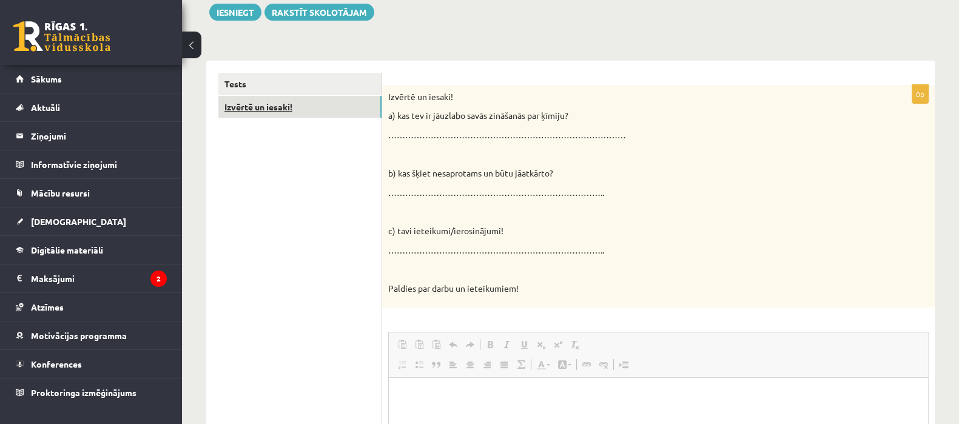
scroll to position [0, 0]
click at [227, 5] on button "Iesniegt" at bounding box center [235, 12] width 52 height 17
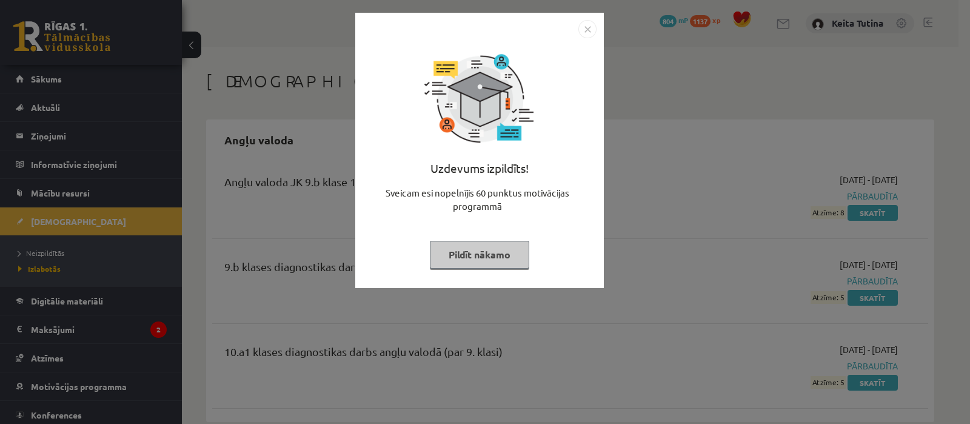
click at [471, 255] on button "Pildīt nākamo" at bounding box center [479, 255] width 99 height 28
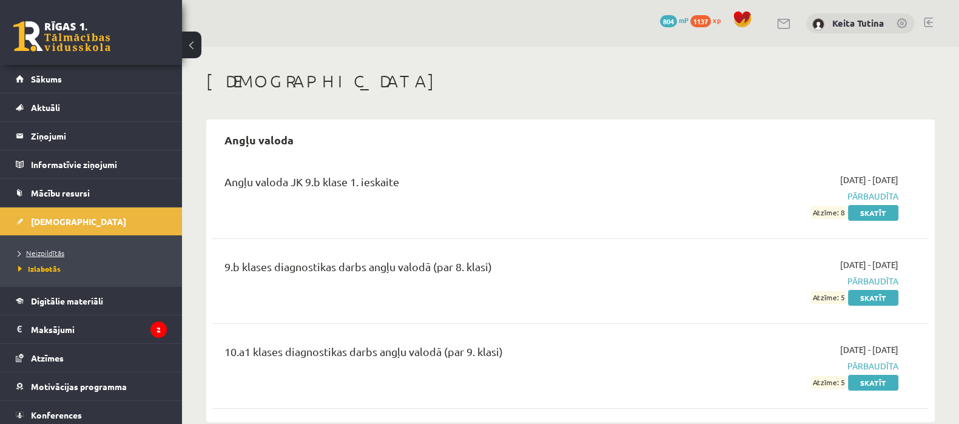
click at [39, 247] on link "Neizpildītās" at bounding box center [94, 252] width 152 height 11
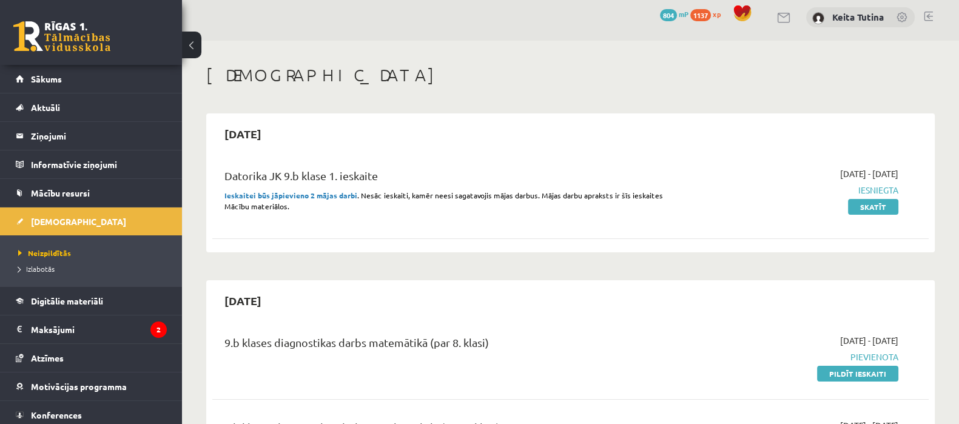
scroll to position [18, 0]
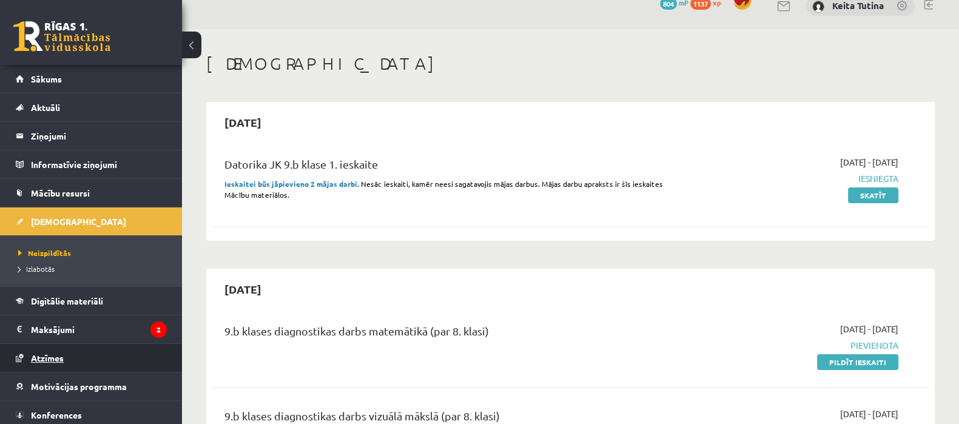
click at [89, 349] on link "Atzīmes" at bounding box center [91, 358] width 151 height 28
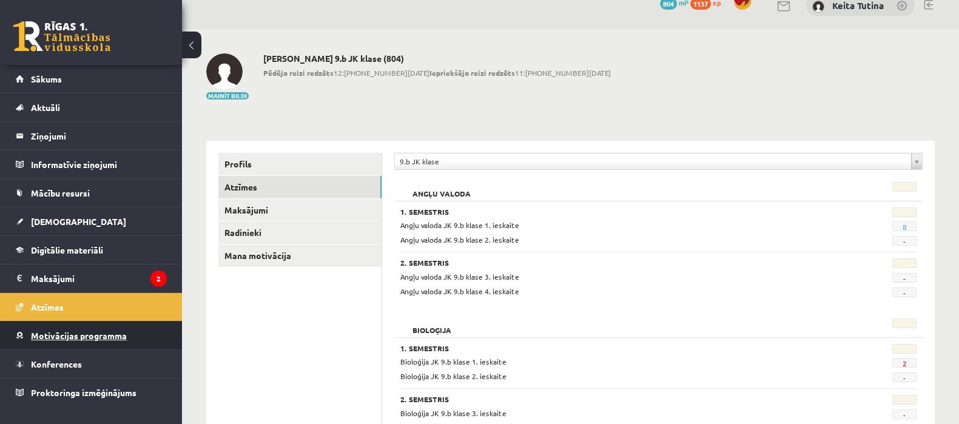
click at [92, 328] on link "Motivācijas programma" at bounding box center [91, 335] width 151 height 28
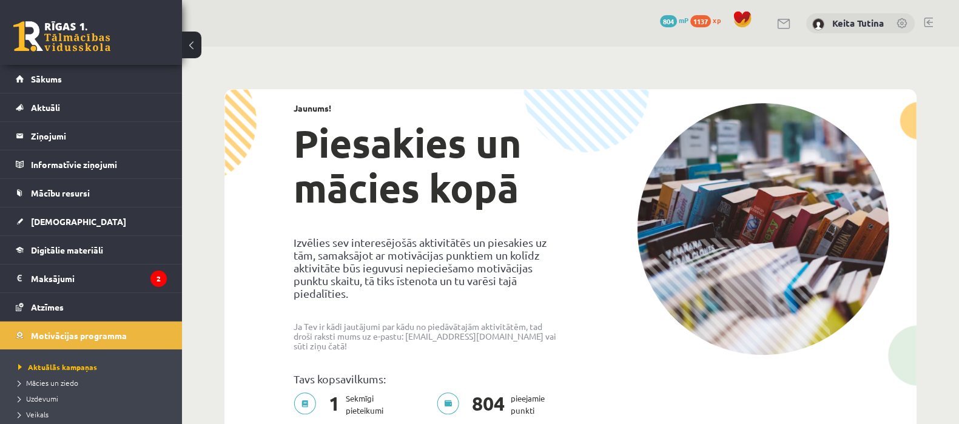
click at [700, 17] on span "1137" at bounding box center [700, 21] width 21 height 12
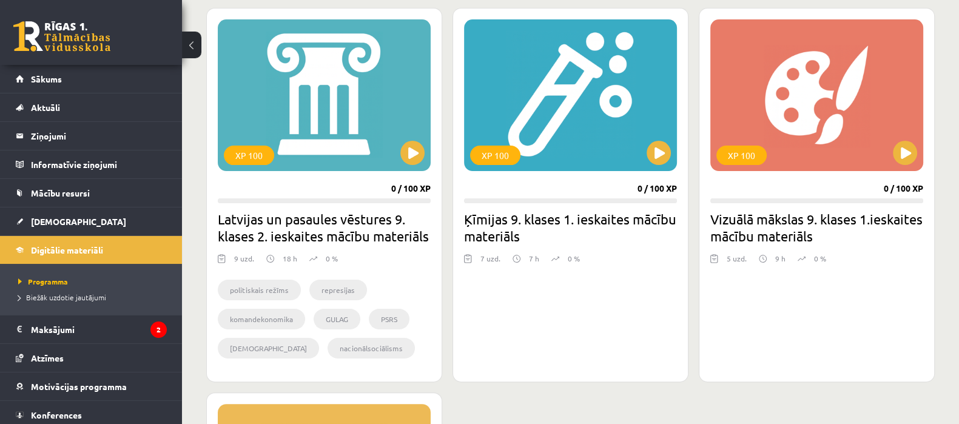
scroll to position [346, 0]
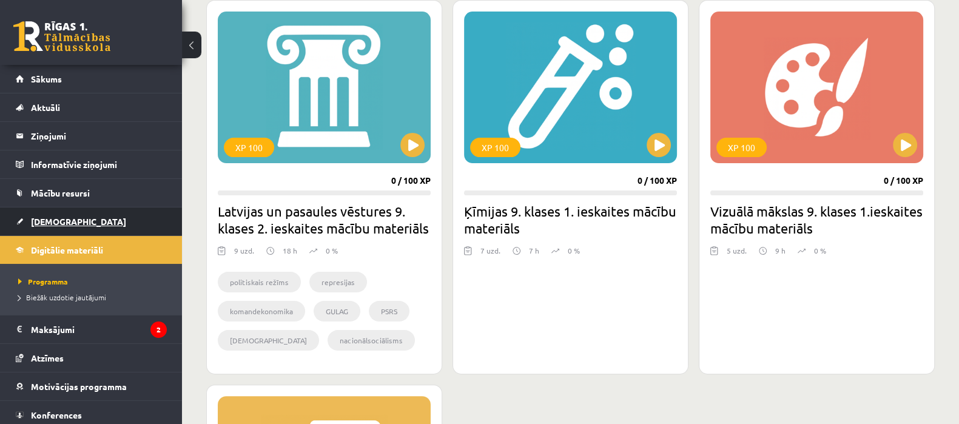
click at [81, 218] on link "[DEMOGRAPHIC_DATA]" at bounding box center [91, 221] width 151 height 28
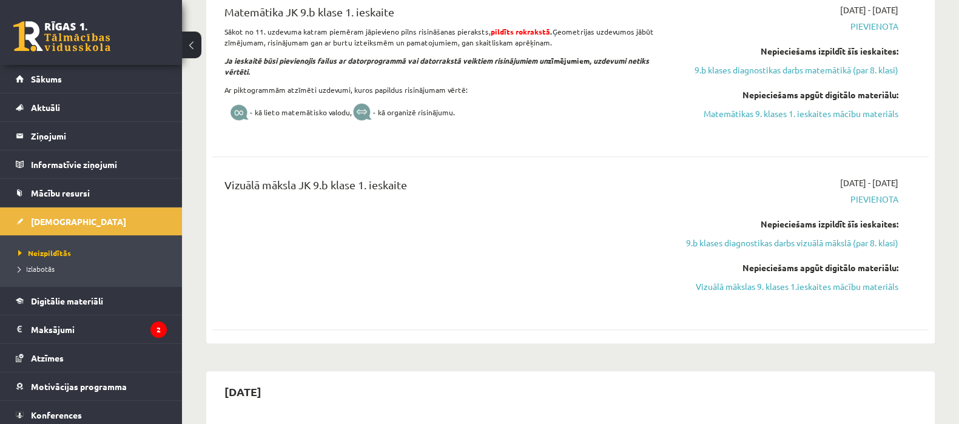
scroll to position [765, 0]
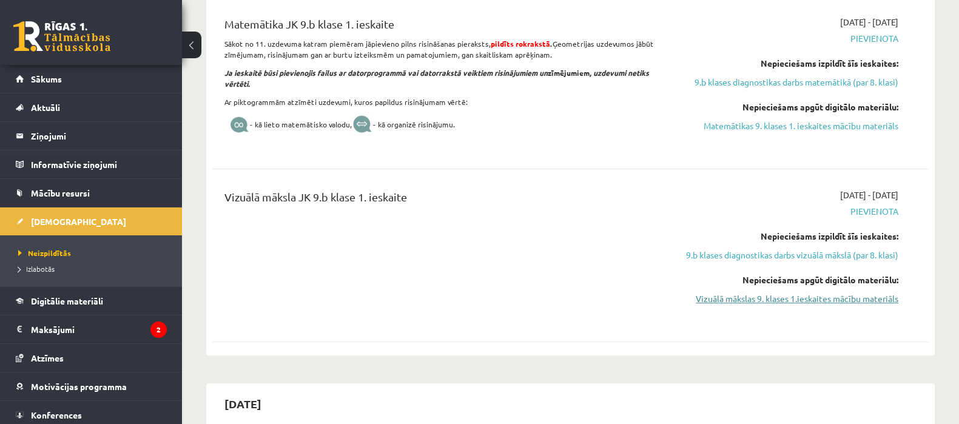
click at [844, 305] on link "Vizuālā mākslas 9. klases 1.ieskaites mācību materiāls" at bounding box center [792, 298] width 212 height 13
